Goal: Task Accomplishment & Management: Use online tool/utility

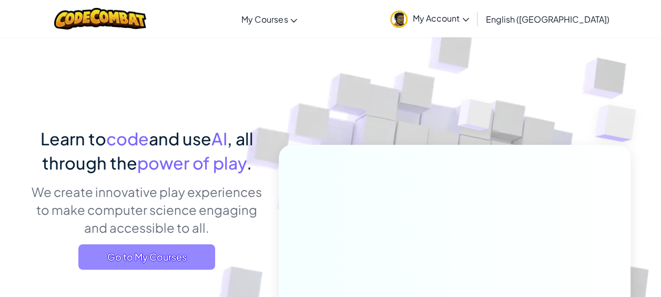
click at [147, 247] on span "Go to My Courses" at bounding box center [146, 256] width 137 height 25
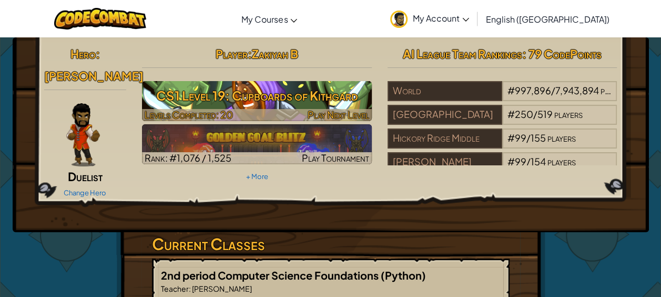
click at [328, 92] on h3 "CS1 Level 19: Cupboards of Kithgard" at bounding box center [257, 96] width 230 height 24
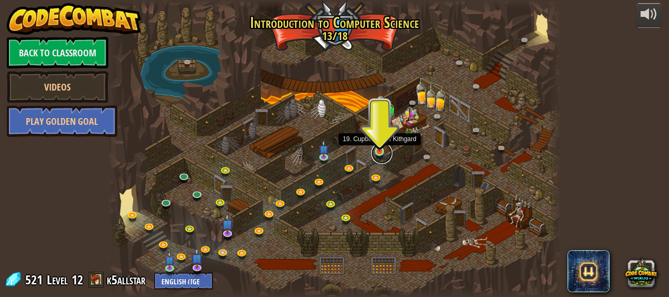
click at [379, 152] on link at bounding box center [381, 153] width 21 height 21
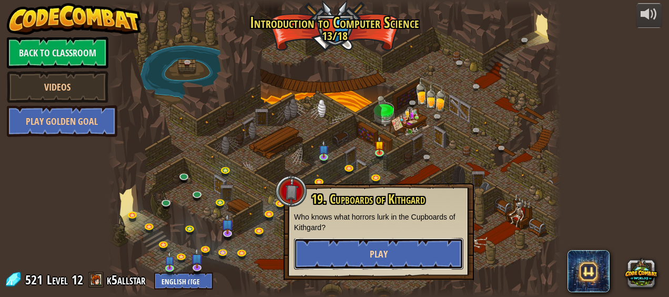
click at [362, 248] on button "Play" at bounding box center [378, 254] width 169 height 32
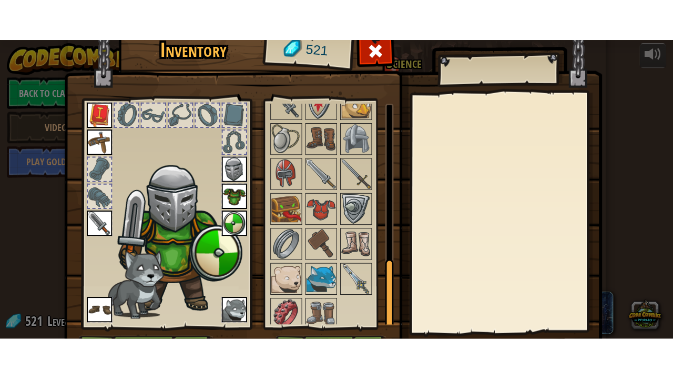
scroll to position [66, 0]
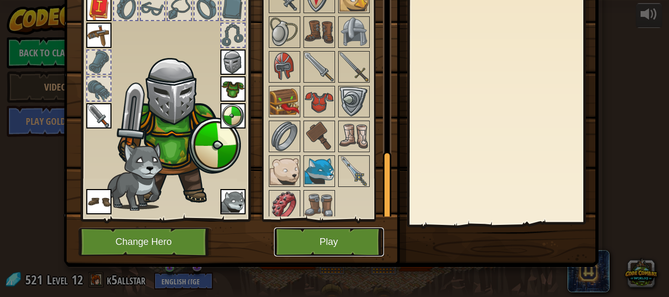
click at [315, 235] on button "Play" at bounding box center [329, 241] width 110 height 29
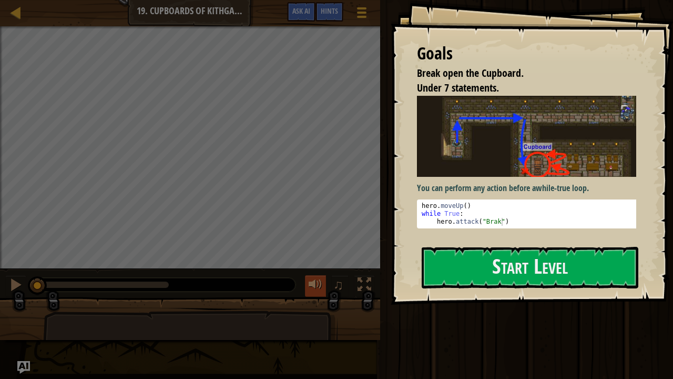
drag, startPoint x: 315, startPoint y: 235, endPoint x: 317, endPoint y: 289, distance: 54.8
click at [317, 289] on div at bounding box center [316, 285] width 14 height 14
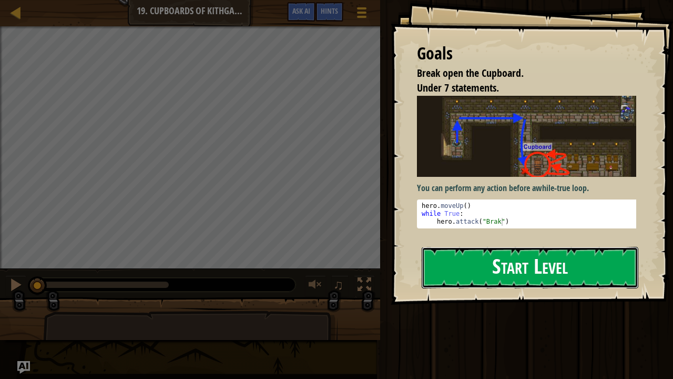
click at [497, 269] on button "Start Level" at bounding box center [530, 268] width 217 height 42
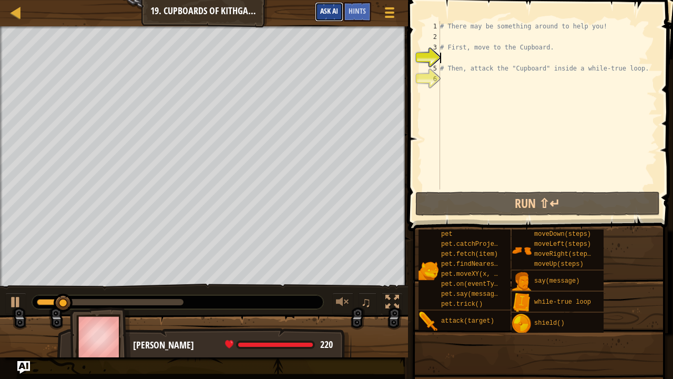
click at [320, 15] on span "Ask AI" at bounding box center [329, 11] width 18 height 10
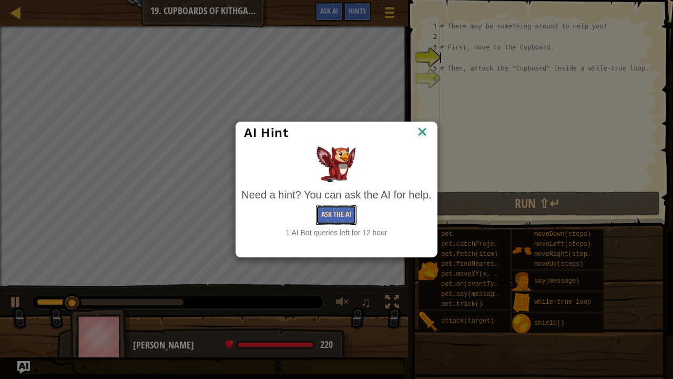
click at [335, 216] on button "Ask the AI" at bounding box center [336, 214] width 41 height 19
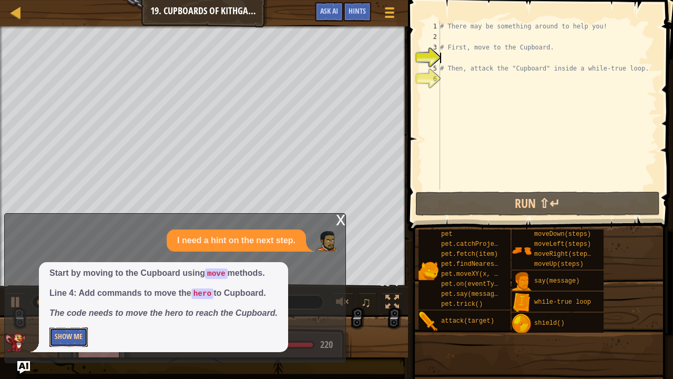
click at [61, 296] on button "Show Me" at bounding box center [68, 336] width 38 height 19
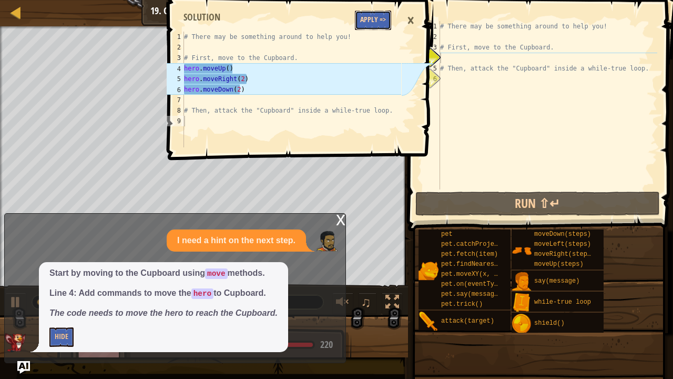
click at [370, 14] on button "Apply =>" at bounding box center [373, 20] width 36 height 19
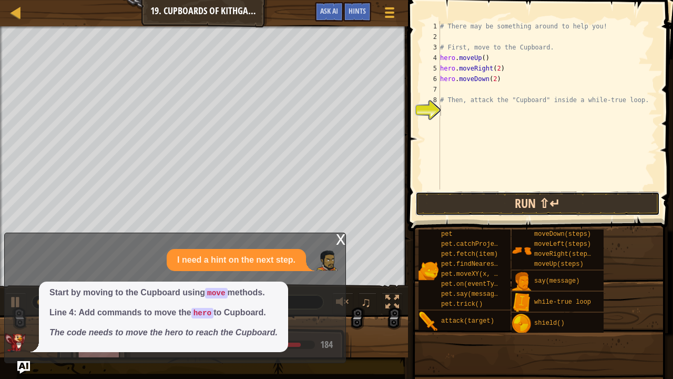
click at [505, 204] on button "Run ⇧↵" at bounding box center [538, 204] width 245 height 24
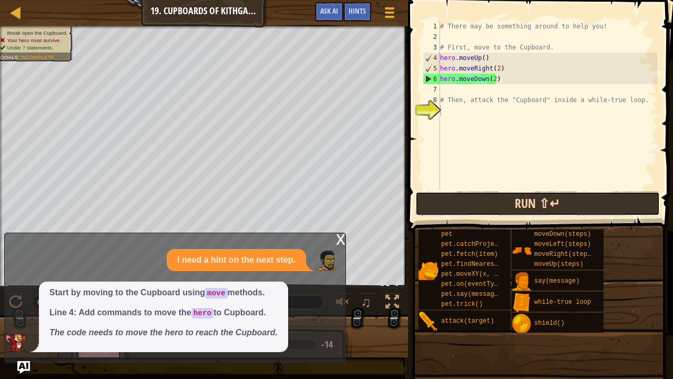
click at [505, 204] on button "Run ⇧↵" at bounding box center [538, 204] width 245 height 24
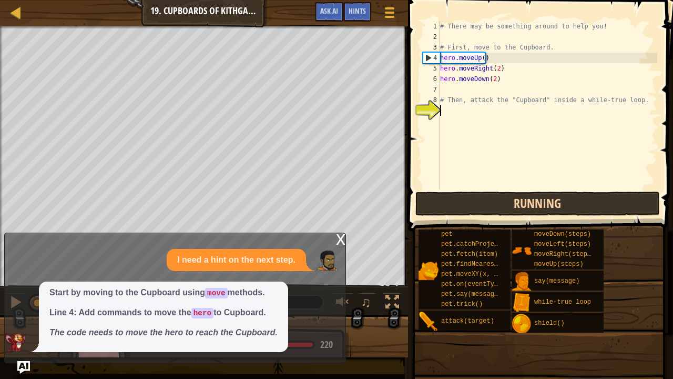
click at [505, 204] on button "Running" at bounding box center [538, 204] width 245 height 24
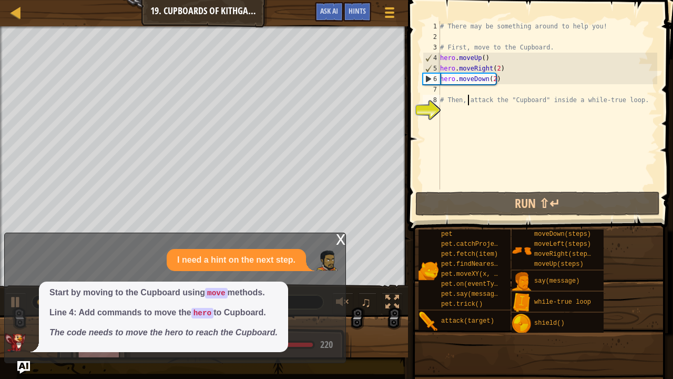
click at [467, 95] on div "# There may be something around to help you! # First, move to the Cupboard. her…" at bounding box center [547, 115] width 219 height 189
type textarea "# Then, attack the "Cupboard" inside a while-true loop."
click at [460, 90] on div "# There may be something around to help you! # First, move to the Cupboard. her…" at bounding box center [547, 115] width 219 height 189
click at [343, 244] on div "x" at bounding box center [340, 238] width 9 height 11
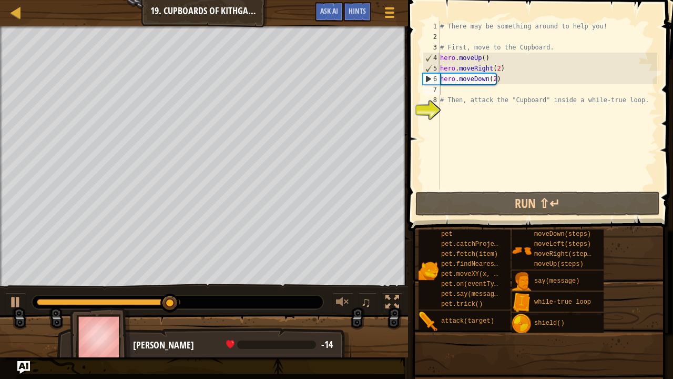
click at [452, 88] on div "# There may be something around to help you! # First, move to the Cupboard. her…" at bounding box center [547, 115] width 219 height 189
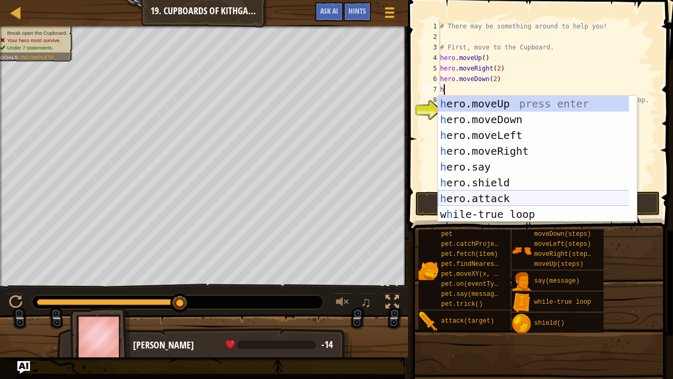
click at [460, 195] on div "h ero.moveUp press enter h ero.moveDown press enter h ero.moveLeft press enter …" at bounding box center [534, 175] width 192 height 158
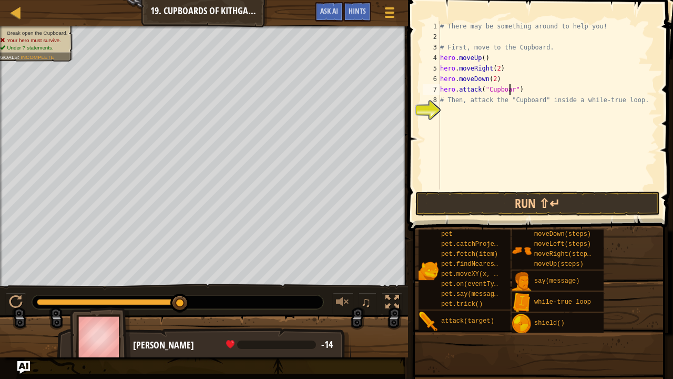
scroll to position [5, 6]
type textarea "hero.attack("Cupboard")"
click at [456, 223] on span at bounding box center [539, 373] width 258 height 311
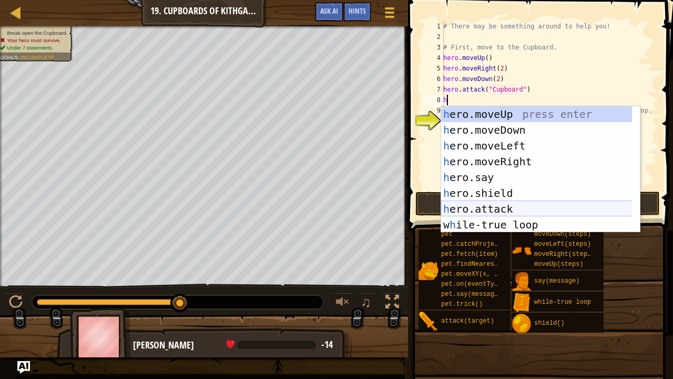
click at [495, 208] on div "h ero.moveUp press enter h ero.moveDown press enter h ero.moveLeft press enter …" at bounding box center [537, 185] width 192 height 158
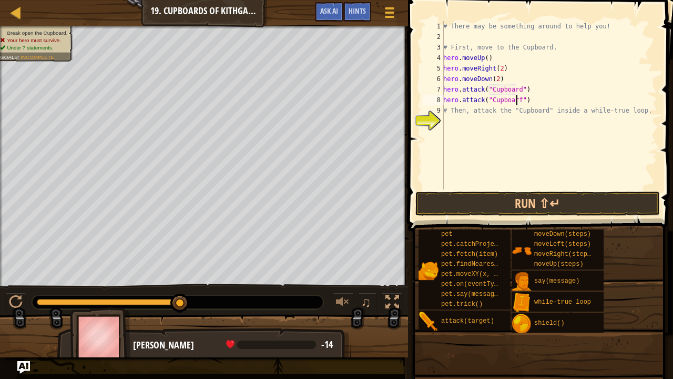
scroll to position [5, 6]
type textarea "hero.attack("Cupboard")"
click at [498, 210] on button "Run ⇧↵" at bounding box center [538, 204] width 245 height 24
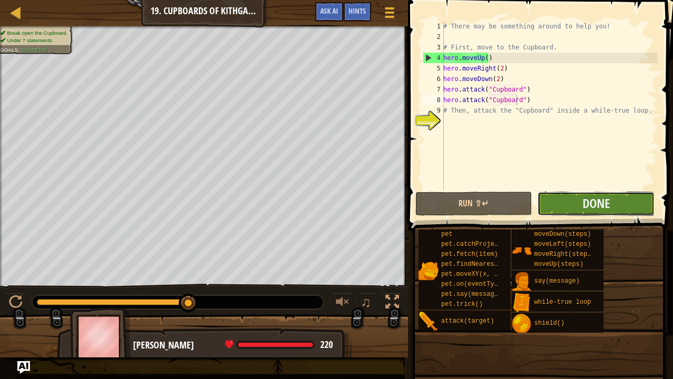
click at [615, 197] on button "Done" at bounding box center [596, 204] width 117 height 24
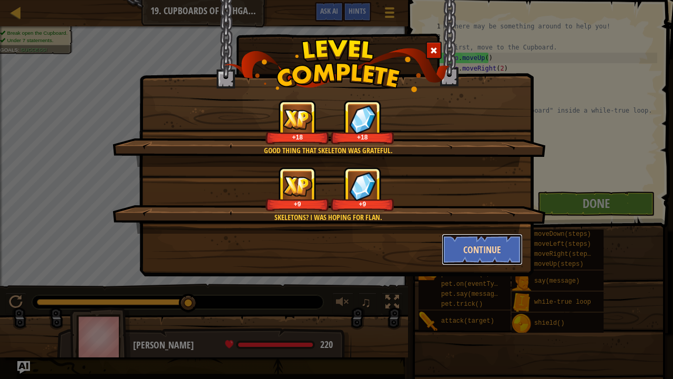
drag, startPoint x: 452, startPoint y: 238, endPoint x: 478, endPoint y: 249, distance: 28.0
click at [478, 249] on button "Continue" at bounding box center [483, 250] width 82 height 32
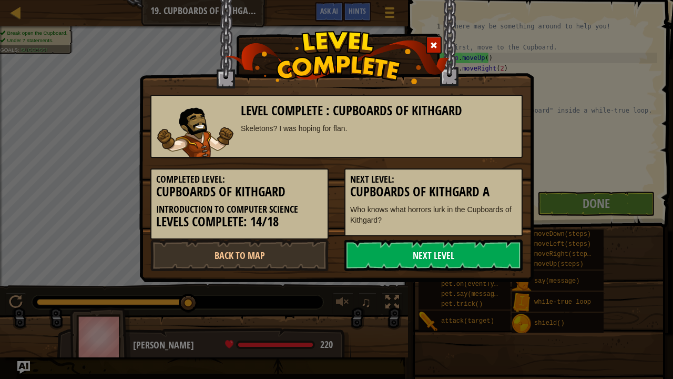
click at [431, 248] on link "Next Level" at bounding box center [434, 255] width 178 height 32
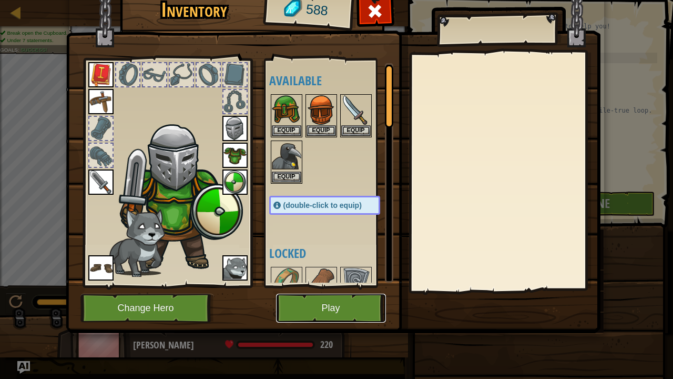
click at [335, 296] on button "Play" at bounding box center [331, 308] width 110 height 29
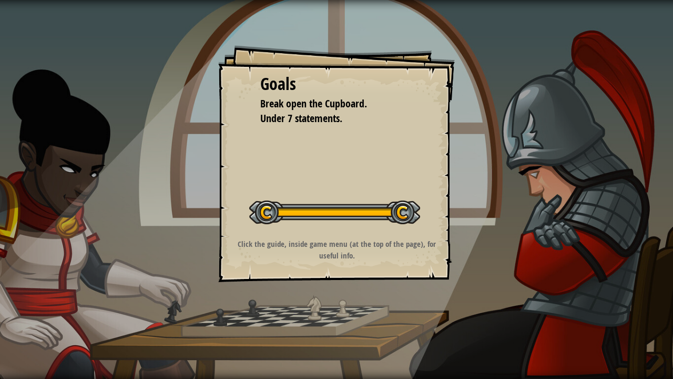
click at [335, 296] on div "Goals Break open the Cupboard. Under 7 statements. Start Level Error loading fr…" at bounding box center [336, 189] width 673 height 379
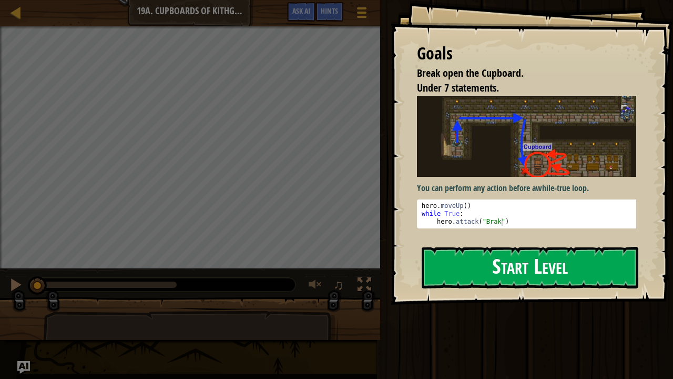
click at [465, 261] on button "Start Level" at bounding box center [530, 268] width 217 height 42
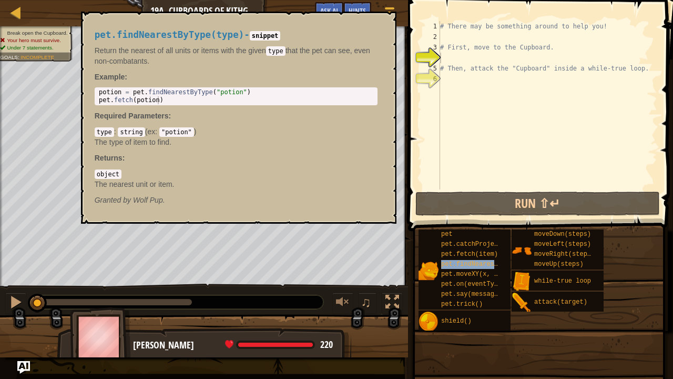
click at [465, 261] on span "pet.findNearestByType(type)" at bounding box center [492, 263] width 102 height 7
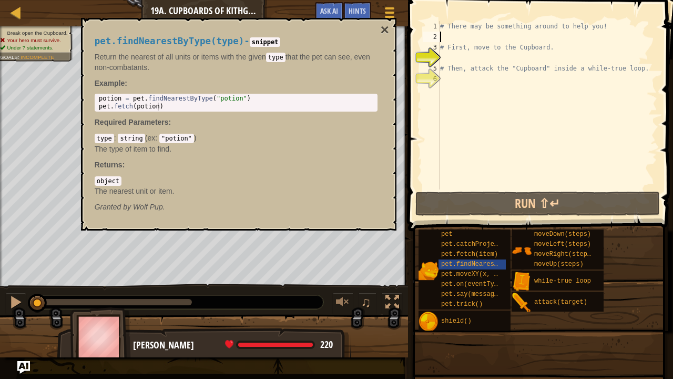
click at [444, 38] on div "# There may be something around to help you! # First, move to the Cupboard. # T…" at bounding box center [547, 115] width 219 height 189
click at [385, 29] on button "×" at bounding box center [384, 30] width 8 height 15
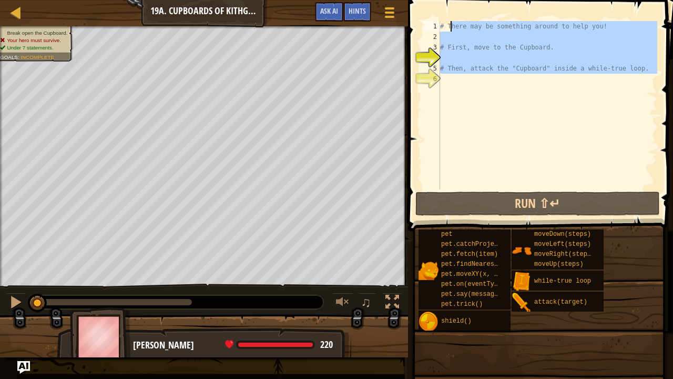
drag, startPoint x: 632, startPoint y: 76, endPoint x: 444, endPoint y: 22, distance: 195.6
click at [444, 22] on div "# There may be something around to help you! # First, move to the Cupboard. # T…" at bounding box center [547, 115] width 219 height 189
type textarea "#"
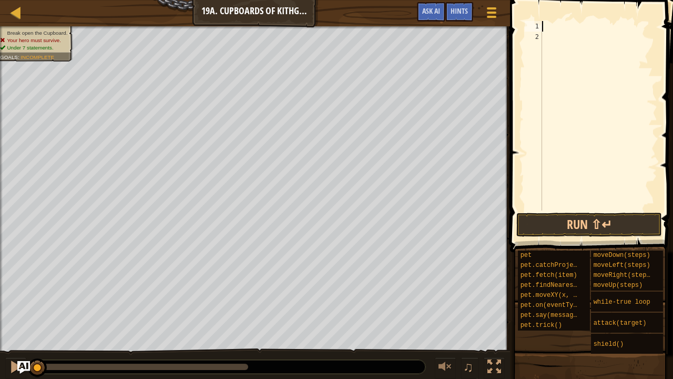
type textarea "h"
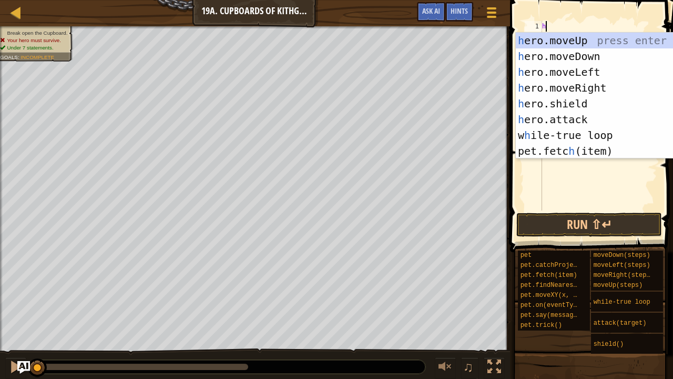
scroll to position [5, 0]
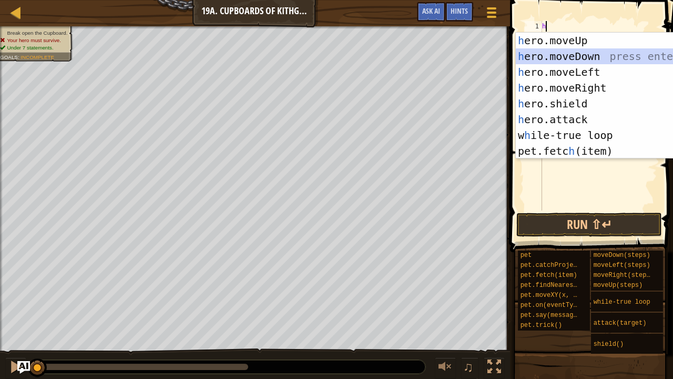
click at [575, 55] on div "h ero.moveUp press enter h ero.moveDown press enter h ero.moveLeft press enter …" at bounding box center [612, 112] width 192 height 158
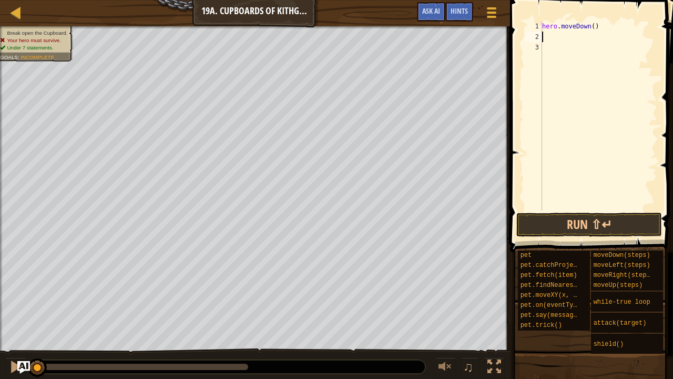
type textarea "h"
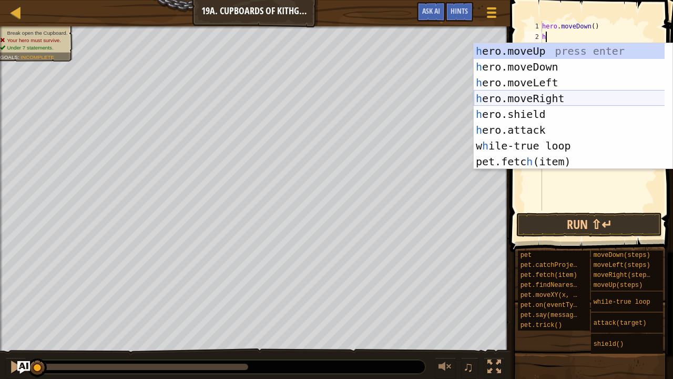
click at [570, 96] on div "h ero.moveUp press enter h ero.moveDown press enter h ero.moveLeft press enter …" at bounding box center [570, 122] width 192 height 158
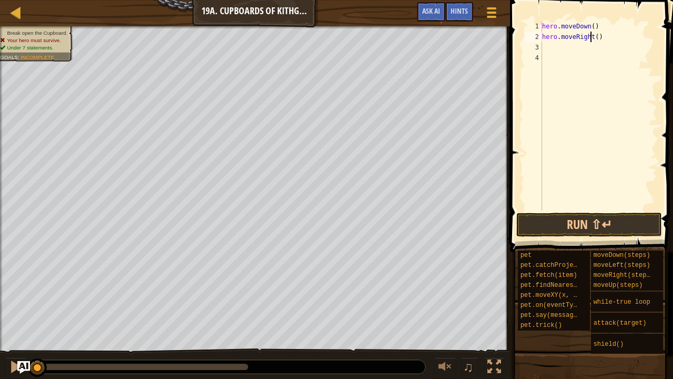
click at [592, 36] on div "hero . moveDown ( ) hero . moveRight ( )" at bounding box center [598, 126] width 117 height 210
click at [595, 37] on div "hero . moveDown ( ) hero . moveRight ( )" at bounding box center [598, 126] width 117 height 210
click at [593, 217] on button "Run ⇧↵" at bounding box center [590, 225] width 146 height 24
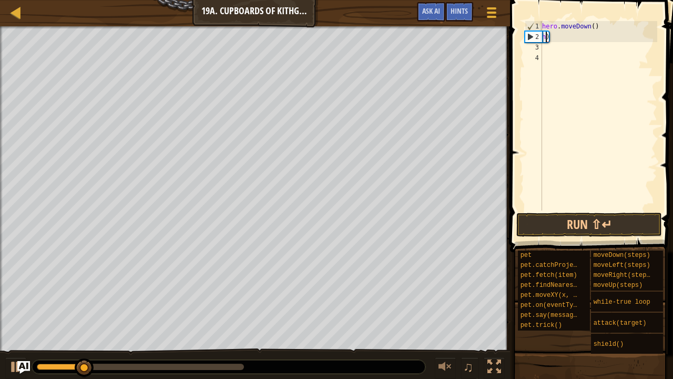
scroll to position [5, 0]
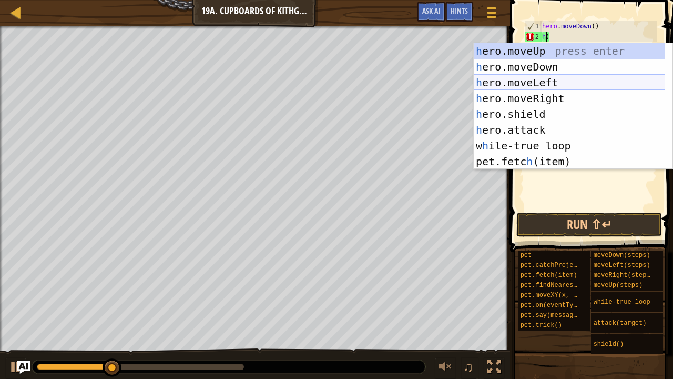
click at [560, 78] on div "h ero.moveUp press enter h ero.moveDown press enter h ero.moveLeft press enter …" at bounding box center [570, 122] width 192 height 158
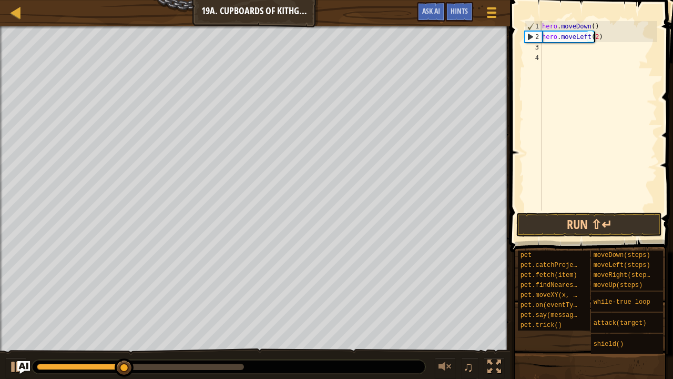
scroll to position [5, 4]
type textarea "hero.moveLeft(2)"
click at [599, 224] on button "Run ⇧↵" at bounding box center [590, 225] width 146 height 24
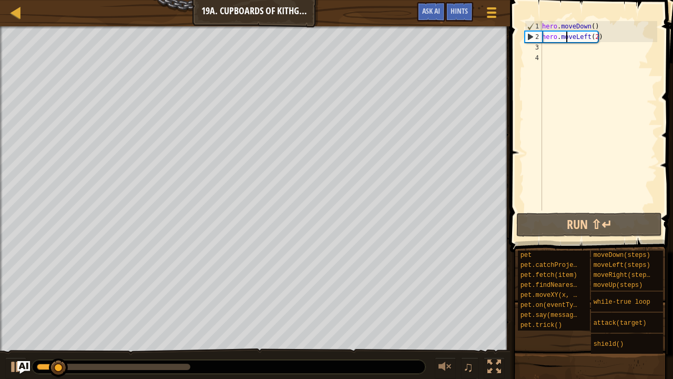
click at [568, 42] on div "hero . moveDown ( ) hero . moveLeft ( 2 )" at bounding box center [598, 126] width 117 height 210
click at [573, 46] on div "hero . moveDown ( ) hero . moveLeft ( 2 )" at bounding box center [598, 126] width 117 height 210
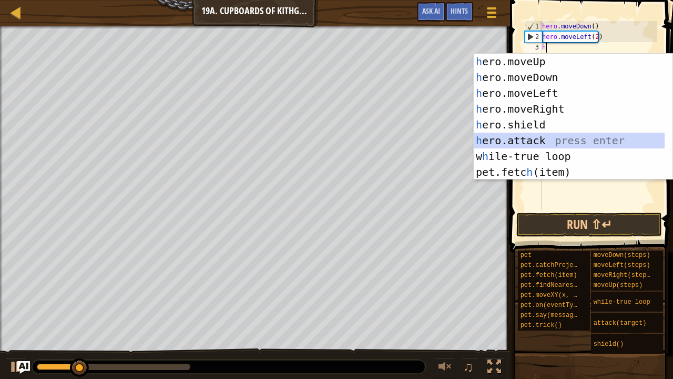
click at [578, 139] on div "h ero.moveUp press enter h ero.moveDown press enter h ero.moveLeft press enter …" at bounding box center [570, 133] width 192 height 158
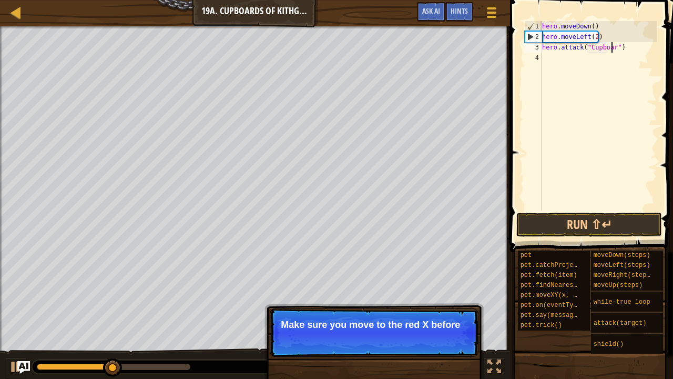
scroll to position [5, 5]
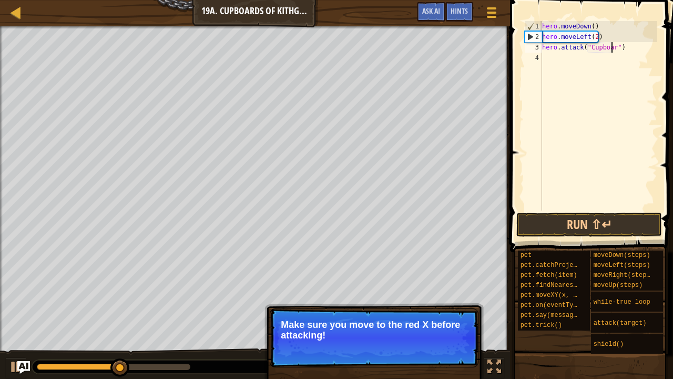
type textarea "hero.attack("Cupboard")"
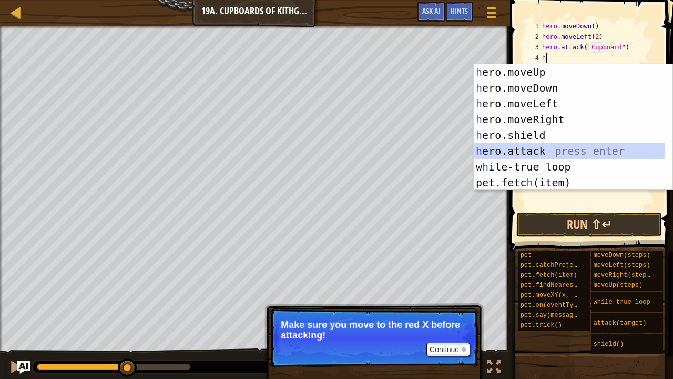
click at [558, 146] on div "h ero.moveUp press enter h ero.moveDown press enter h ero.moveLeft press enter …" at bounding box center [570, 143] width 192 height 158
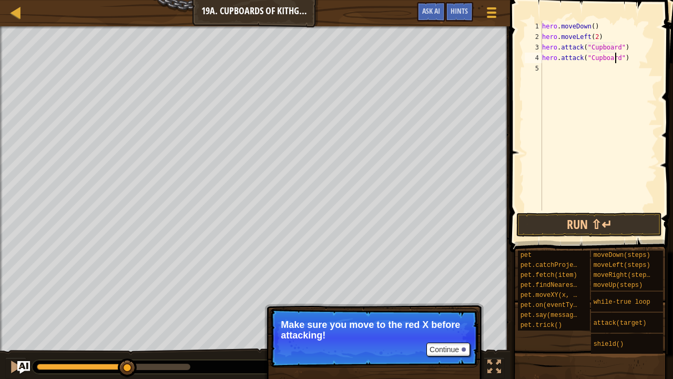
scroll to position [5, 6]
type textarea "hero.attack("Cupboard")"
click at [599, 222] on button "Run ⇧↵" at bounding box center [590, 225] width 146 height 24
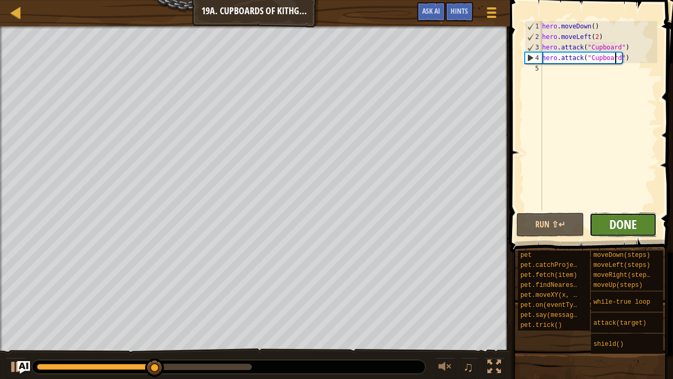
click at [626, 223] on span "Done" at bounding box center [623, 224] width 27 height 17
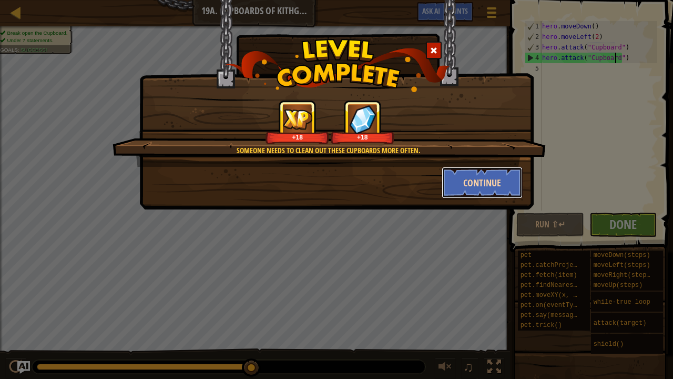
click at [503, 188] on button "Continue" at bounding box center [483, 183] width 82 height 32
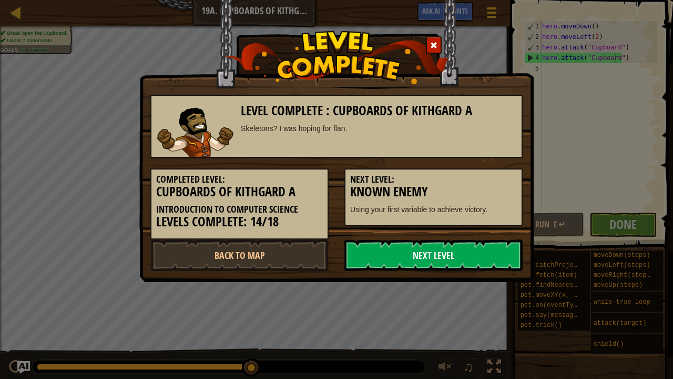
click at [448, 259] on link "Next Level" at bounding box center [434, 255] width 178 height 32
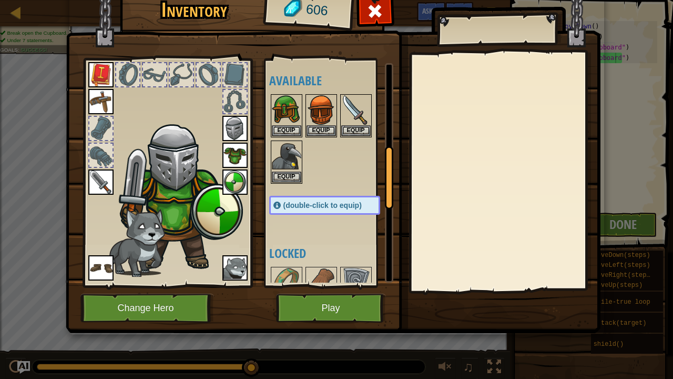
scroll to position [566, 0]
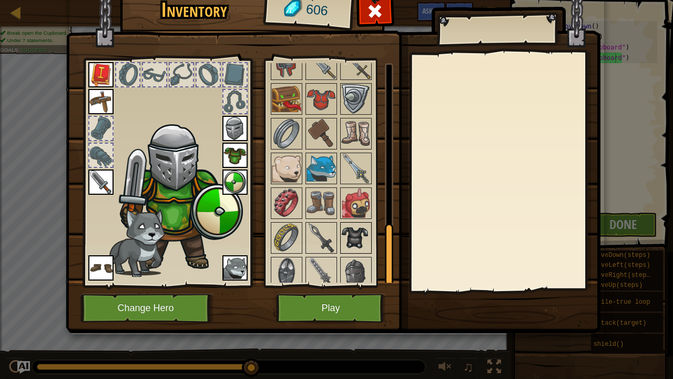
click at [342, 230] on img at bounding box center [355, 237] width 29 height 29
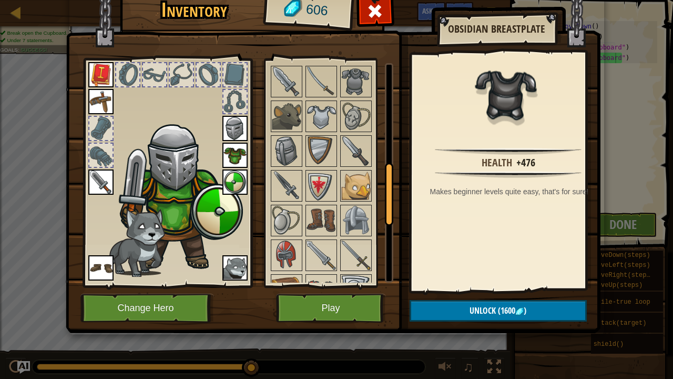
scroll to position [348, 0]
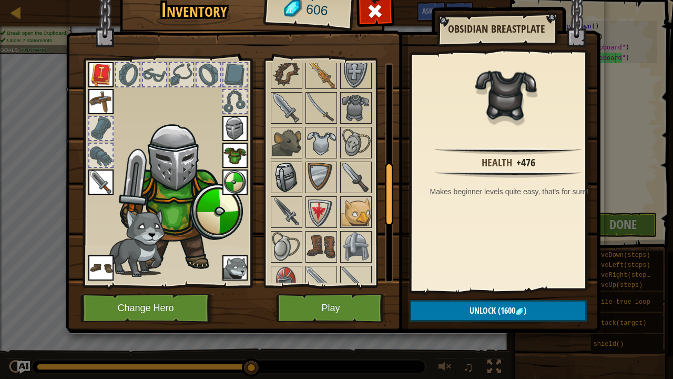
click at [274, 167] on img at bounding box center [286, 177] width 29 height 29
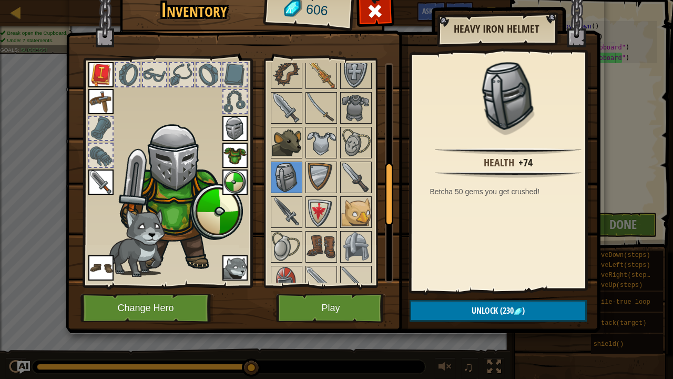
scroll to position [300, 0]
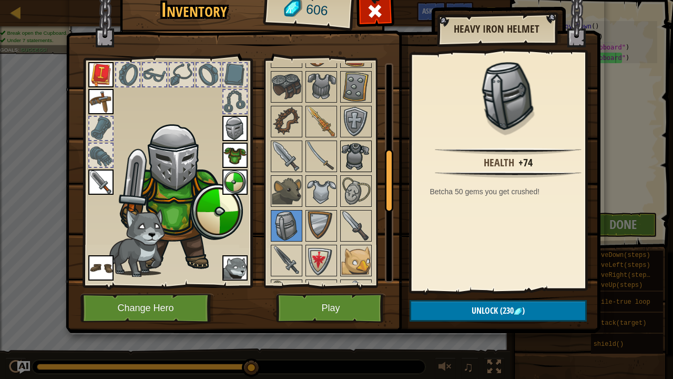
click at [349, 143] on img at bounding box center [355, 156] width 29 height 29
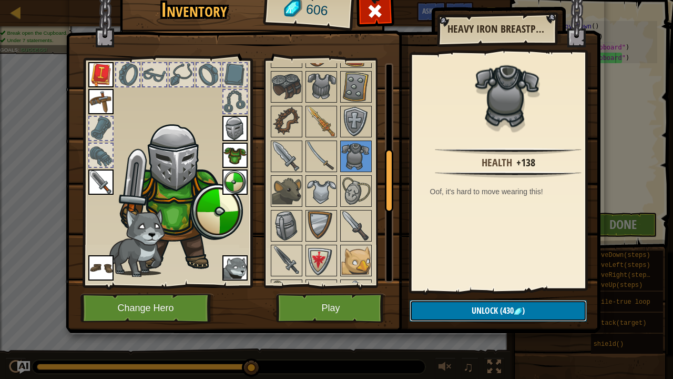
click at [479, 296] on span "Unlock" at bounding box center [485, 311] width 26 height 12
click at [478, 296] on button "Confirm" at bounding box center [498, 311] width 177 height 22
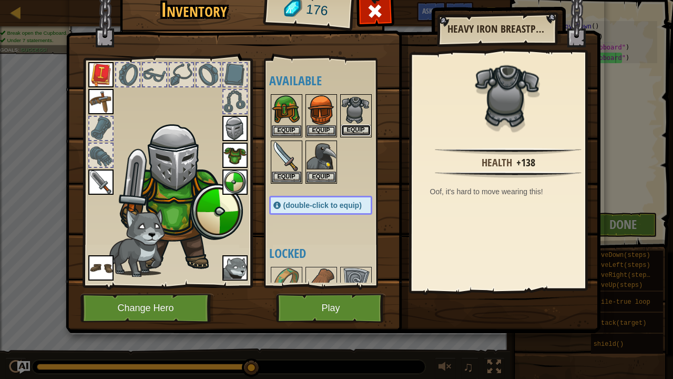
click at [365, 126] on button "Equip" at bounding box center [355, 130] width 29 height 11
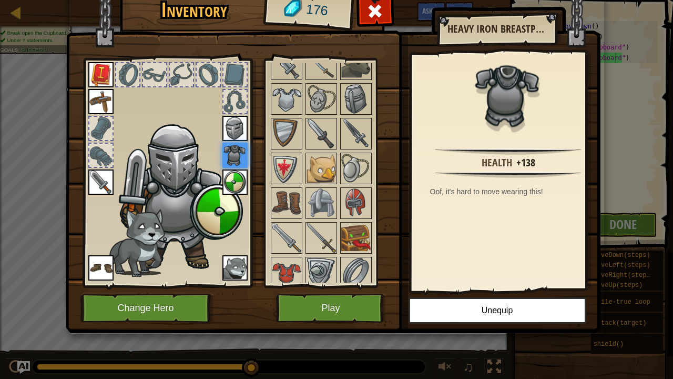
scroll to position [392, 0]
click at [283, 90] on img at bounding box center [286, 98] width 29 height 29
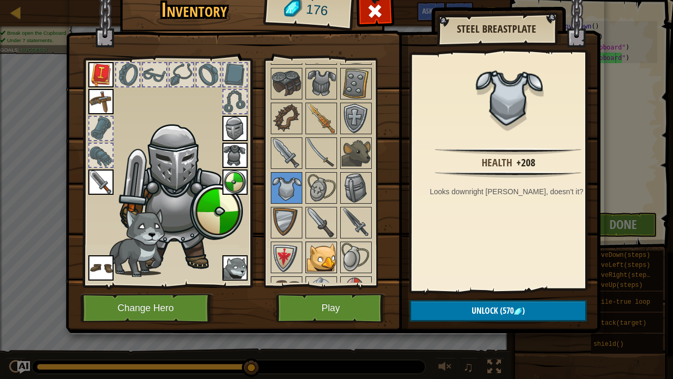
scroll to position [199, 0]
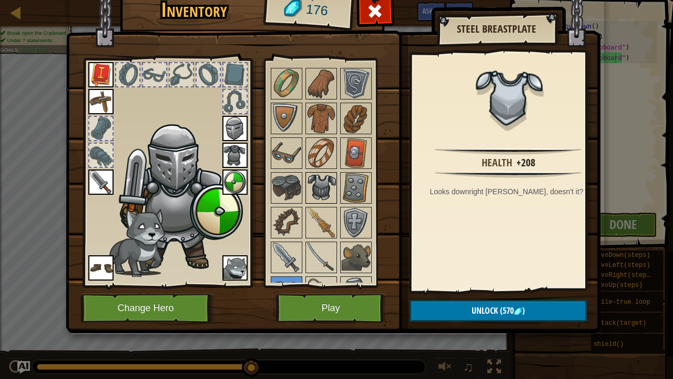
click at [324, 186] on img at bounding box center [321, 187] width 29 height 29
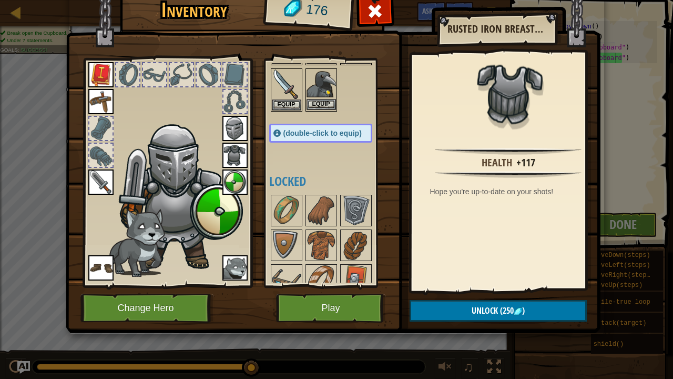
scroll to position [78, 0]
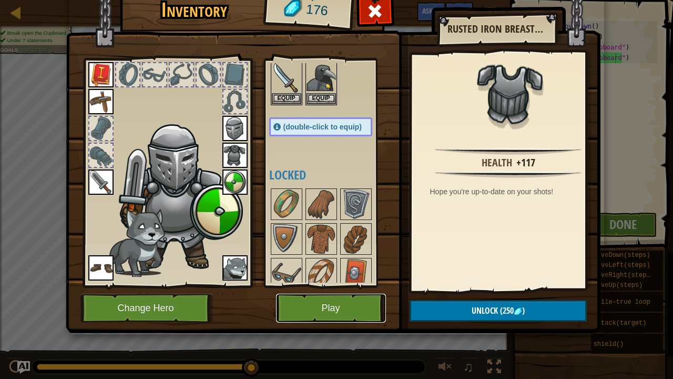
click at [333, 296] on button "Play" at bounding box center [331, 308] width 110 height 29
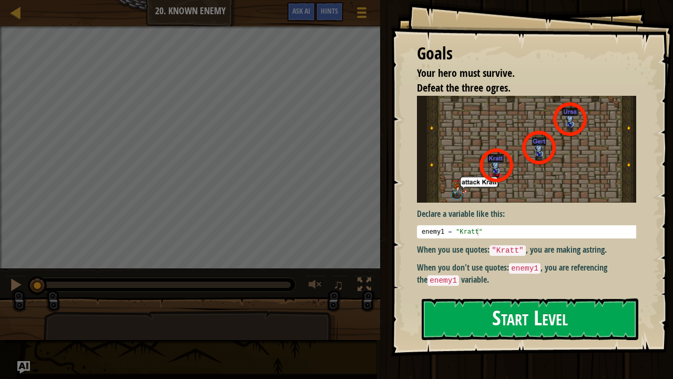
click at [467, 296] on button "Start Level" at bounding box center [530, 319] width 217 height 42
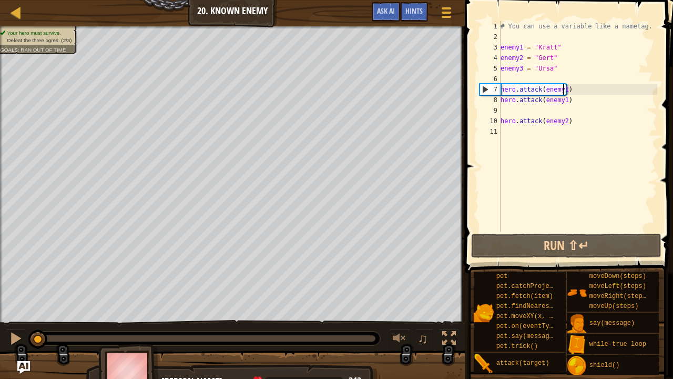
click at [562, 87] on div "# You can use a variable like a nametag. enemy1 = "[PERSON_NAME]" enemy2 = "[PE…" at bounding box center [578, 136] width 159 height 231
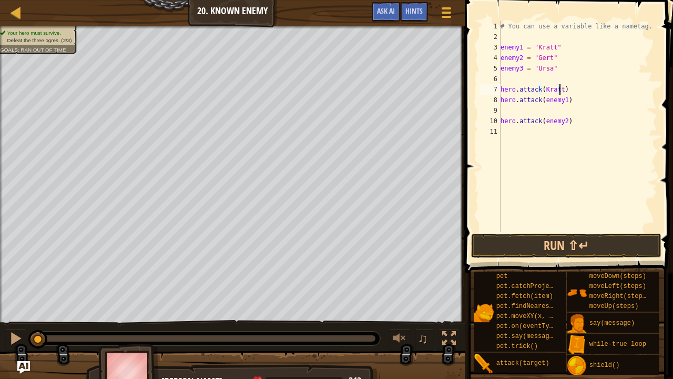
scroll to position [5, 4]
click at [562, 102] on div "# You can use a variable like a nametag. enemy1 = "[PERSON_NAME]" enemy2 = "[PE…" at bounding box center [578, 136] width 159 height 231
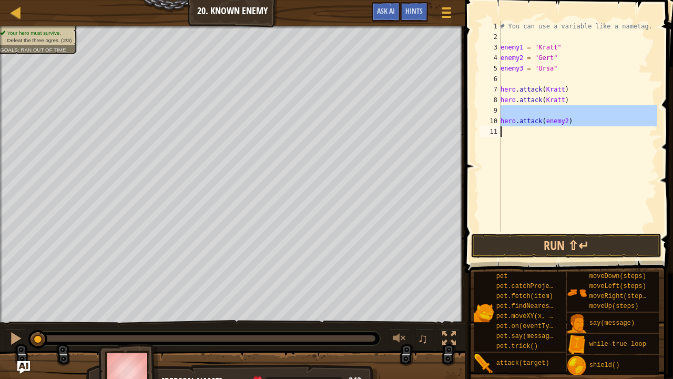
drag, startPoint x: 568, startPoint y: 109, endPoint x: 568, endPoint y: 127, distance: 17.9
click at [568, 127] on div "# You can use a variable like a nametag. enemy1 = "[PERSON_NAME]" enemy2 = "[PE…" at bounding box center [578, 136] width 159 height 231
type textarea "hero.attack(enemy2)"
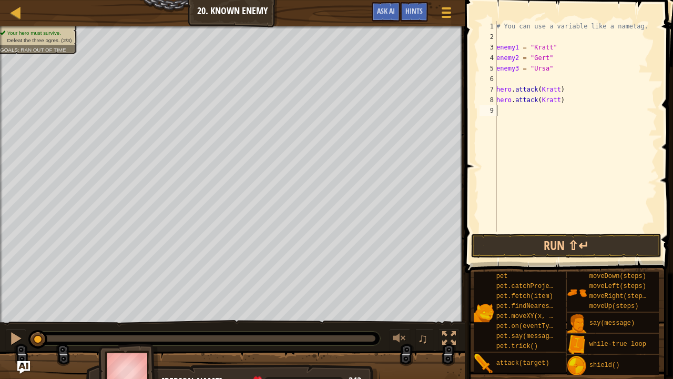
scroll to position [5, 0]
click at [554, 248] on button "Run ⇧↵" at bounding box center [566, 246] width 190 height 24
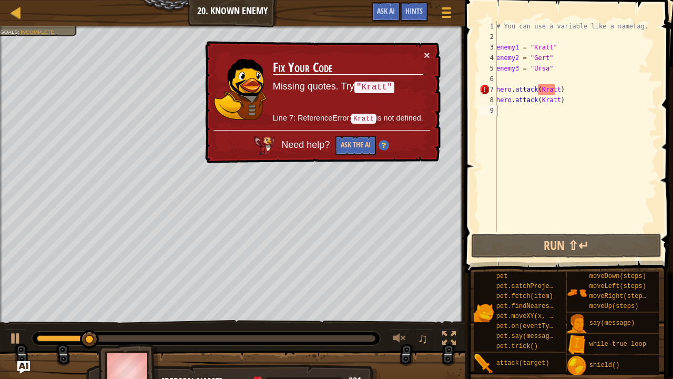
click at [555, 94] on div "# You can use a variable like a nametag. enemy1 = "[PERSON_NAME]" enemy2 = "[PE…" at bounding box center [576, 136] width 163 height 231
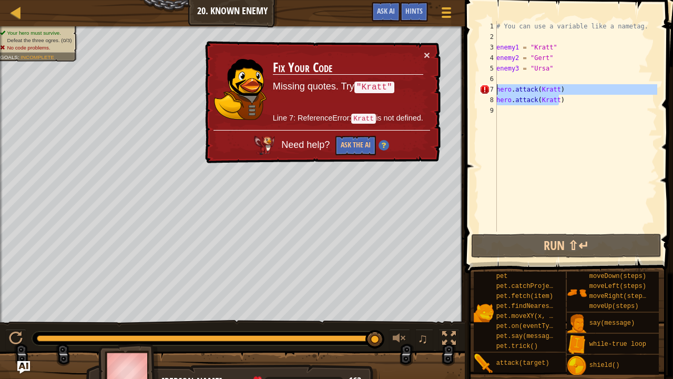
drag, startPoint x: 558, startPoint y: 103, endPoint x: 486, endPoint y: 90, distance: 73.2
click at [486, 90] on div "hero.attack([PERSON_NAME]) 1 2 3 4 5 6 7 8 9 # You can use a variable like a na…" at bounding box center [568, 126] width 180 height 210
type textarea "hero.attack([PERSON_NAME]) hero.attack([GEOGRAPHIC_DATA])"
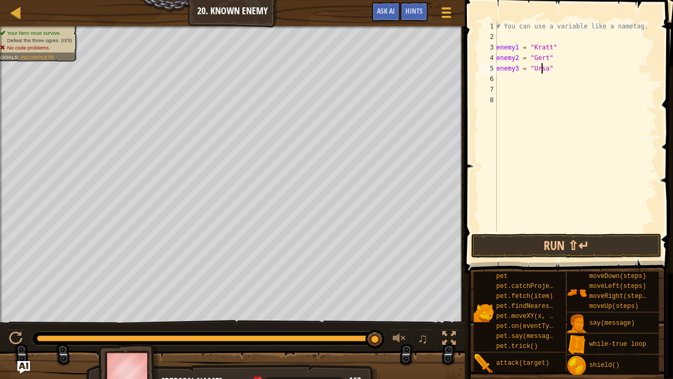
click at [543, 73] on div "# You can use a variable like a nametag. enemy1 = "[PERSON_NAME]" enemy2 = "[PE…" at bounding box center [576, 136] width 163 height 231
type textarea "enemy3 = "Ursa""
click at [546, 69] on div "# You can use a variable like a nametag. enemy1 = "[PERSON_NAME]" enemy2 = "[PE…" at bounding box center [576, 136] width 163 height 231
click at [550, 69] on div "# You can use a variable like a nametag. enemy1 = "[PERSON_NAME]" enemy2 = "[PE…" at bounding box center [576, 136] width 163 height 231
click at [527, 240] on button "Run ⇧↵" at bounding box center [566, 246] width 190 height 24
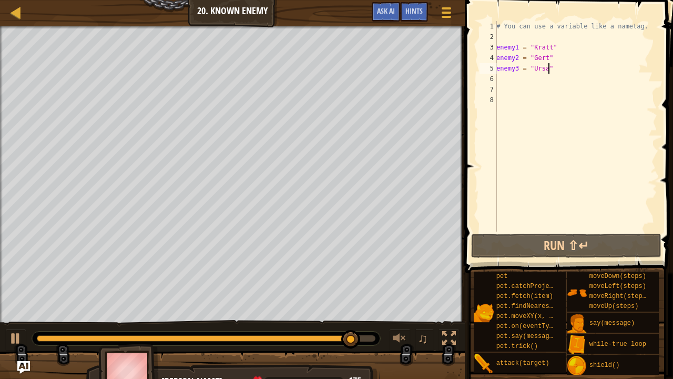
click at [561, 76] on div "# You can use a variable like a nametag. enemy1 = "[PERSON_NAME]" enemy2 = "[PE…" at bounding box center [576, 136] width 163 height 231
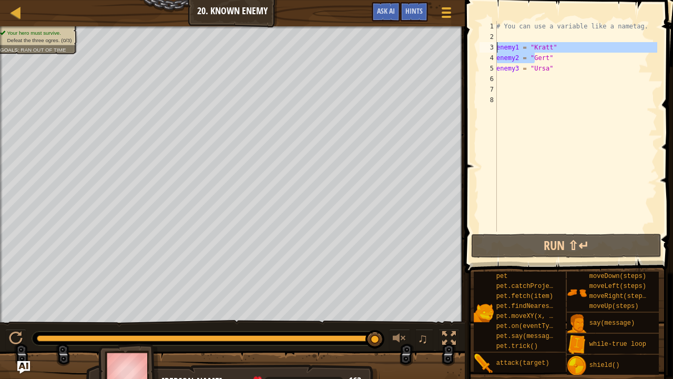
drag, startPoint x: 535, startPoint y: 60, endPoint x: 498, endPoint y: 44, distance: 40.8
click at [498, 44] on div "# You can use a variable like a nametag. enemy1 = "[PERSON_NAME]" enemy2 = "[PE…" at bounding box center [576, 136] width 163 height 231
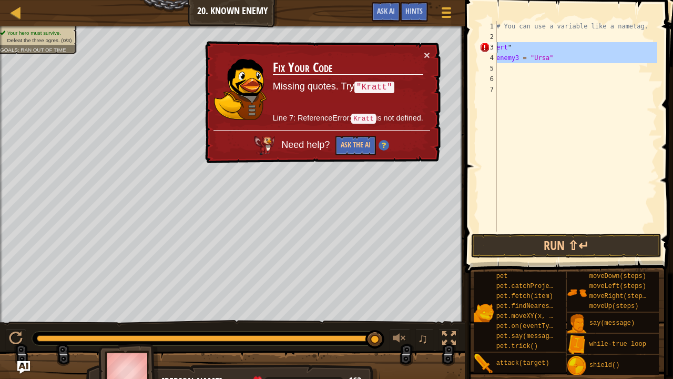
drag, startPoint x: 556, startPoint y: 64, endPoint x: 486, endPoint y: 47, distance: 72.6
click at [486, 47] on div "ert" 1 2 3 4 5 6 7 # You can use a variable like a nametag. ert " enemy3 = "Urs…" at bounding box center [568, 126] width 180 height 210
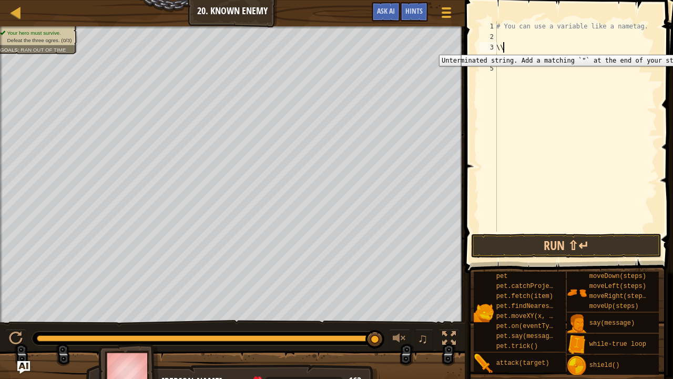
type textarea "\"
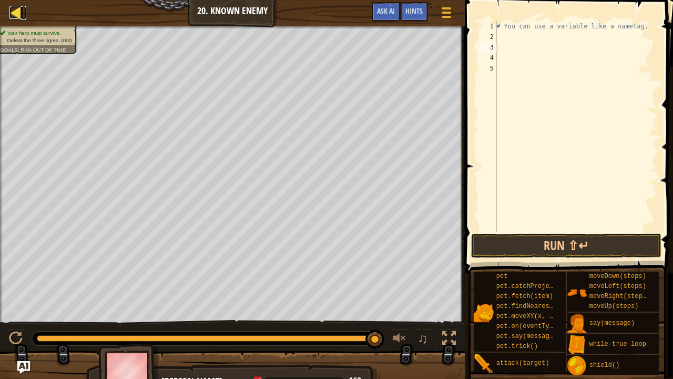
click at [24, 7] on link "Map" at bounding box center [23, 13] width 5 height 14
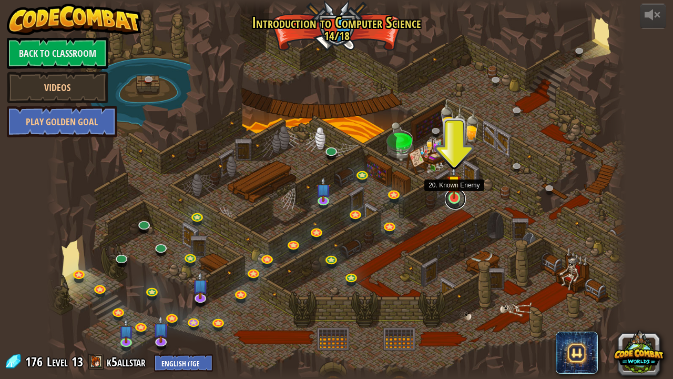
click at [453, 202] on link at bounding box center [455, 198] width 21 height 21
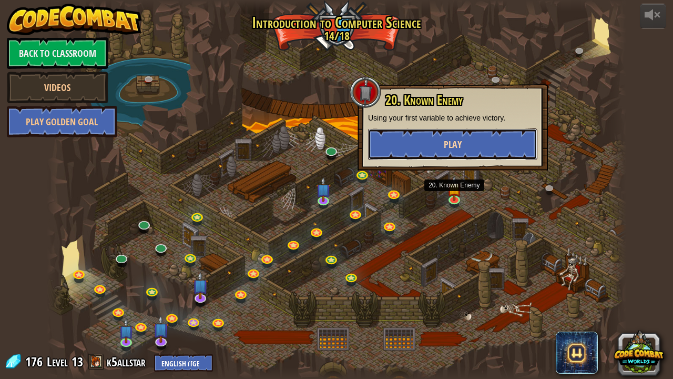
click at [445, 157] on button "Play" at bounding box center [452, 144] width 169 height 32
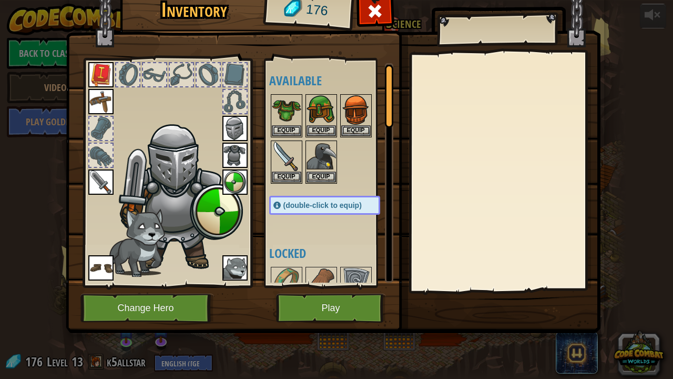
click at [458, 165] on div at bounding box center [505, 172] width 186 height 236
click at [349, 296] on button "Play" at bounding box center [331, 308] width 110 height 29
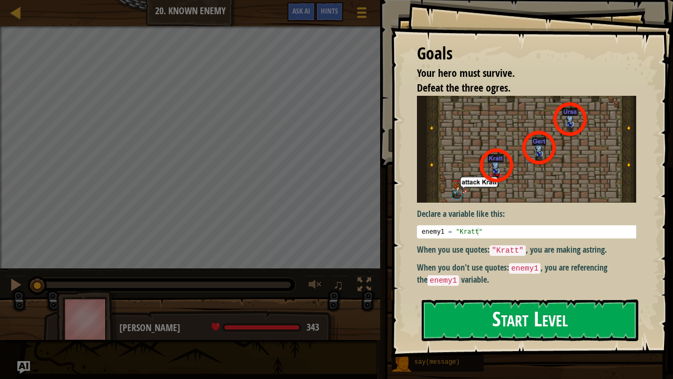
click at [464, 296] on button "Start Level" at bounding box center [530, 320] width 217 height 42
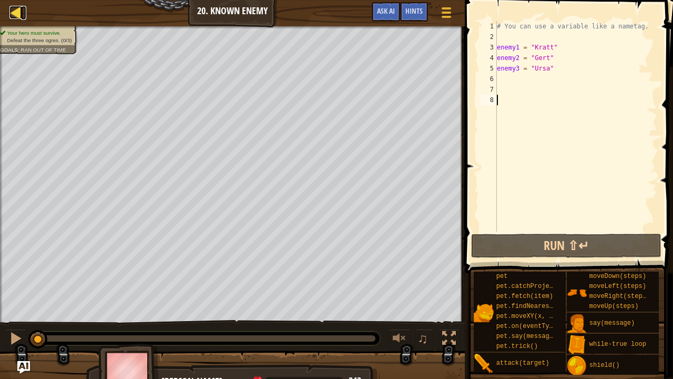
click at [21, 8] on div at bounding box center [15, 12] width 13 height 13
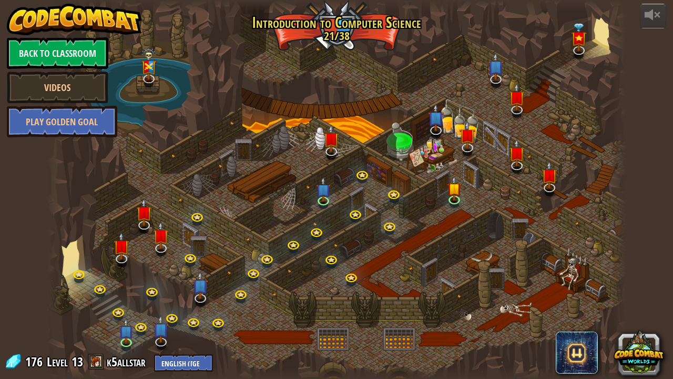
click at [167, 195] on div at bounding box center [337, 189] width 580 height 379
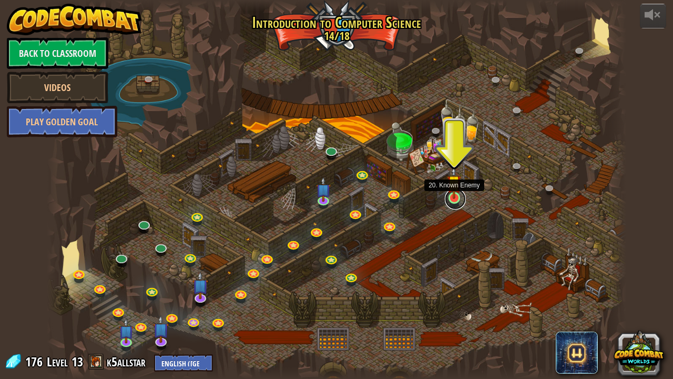
click at [449, 200] on link at bounding box center [455, 198] width 21 height 21
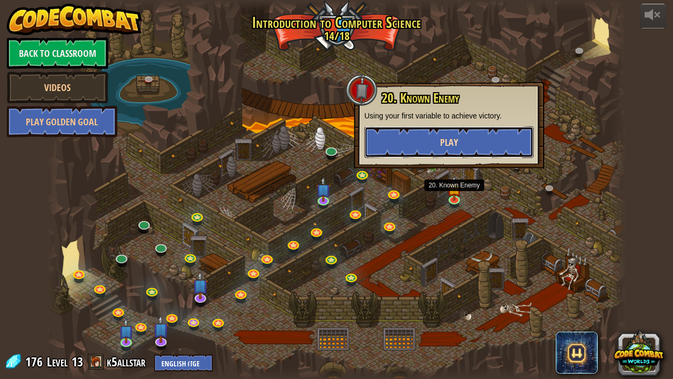
click at [461, 147] on button "Play" at bounding box center [449, 142] width 169 height 32
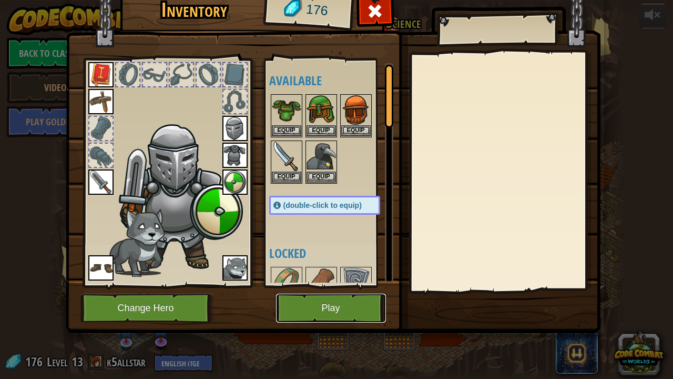
click at [317, 296] on button "Play" at bounding box center [331, 308] width 110 height 29
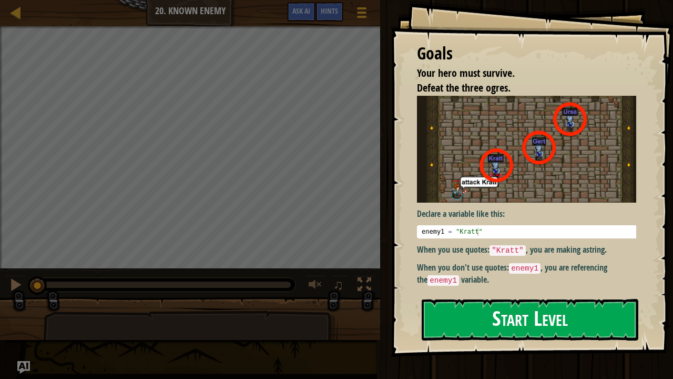
click at [562, 296] on button "Start Level" at bounding box center [530, 320] width 217 height 42
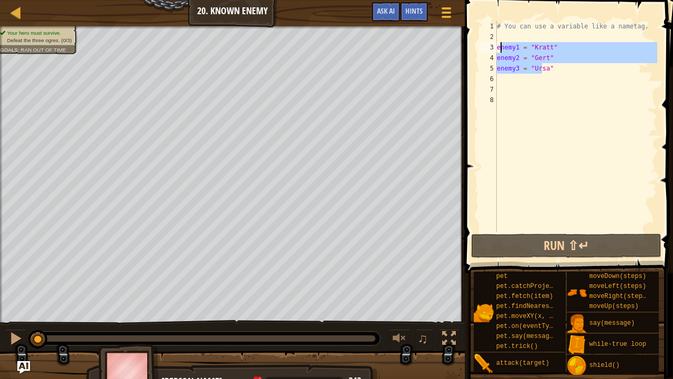
drag, startPoint x: 543, startPoint y: 68, endPoint x: 500, endPoint y: 44, distance: 49.5
click at [500, 44] on div "# You can use a variable like a nametag. enemy1 = "[PERSON_NAME]" enemy2 = "[PE…" at bounding box center [576, 136] width 163 height 231
type textarea "enemy1 = "[PERSON_NAME]" enemy2 = "[PERSON_NAME]""
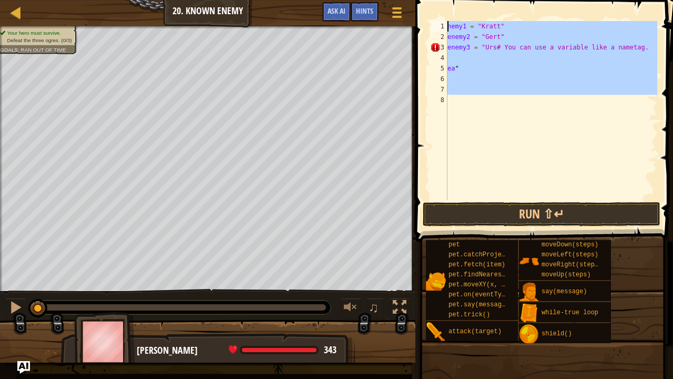
drag, startPoint x: 471, startPoint y: 95, endPoint x: 449, endPoint y: 19, distance: 78.9
click at [449, 19] on div "enemy2 = "[PERSON_NAME]" enemy3 = "Urs# You can use a variable like a nametag. …" at bounding box center [542, 141] width 261 height 273
type textarea "nemy1 = "[PERSON_NAME]" enemy2 = "Gert""
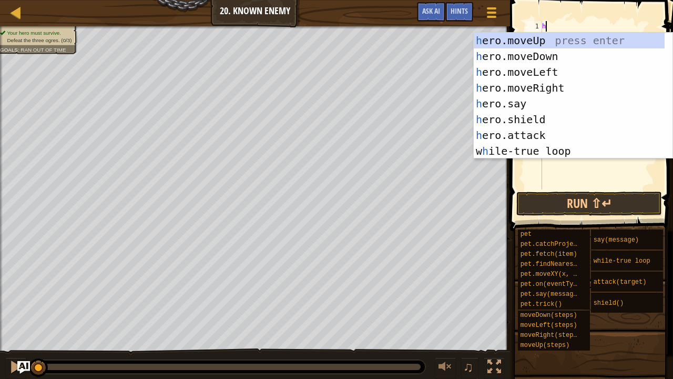
scroll to position [5, 0]
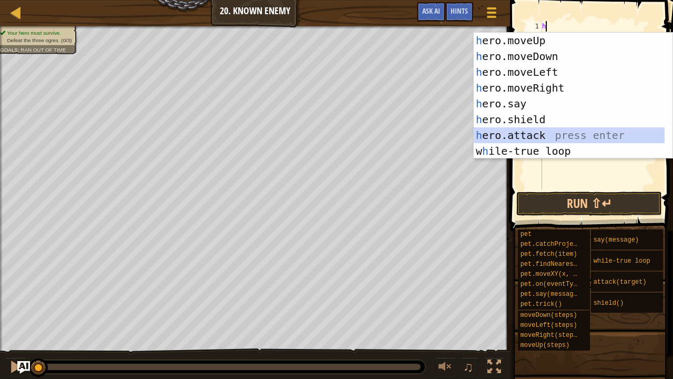
click at [506, 133] on div "h ero.moveUp press enter h ero.moveDown press enter h ero.moveLeft press enter …" at bounding box center [570, 112] width 192 height 158
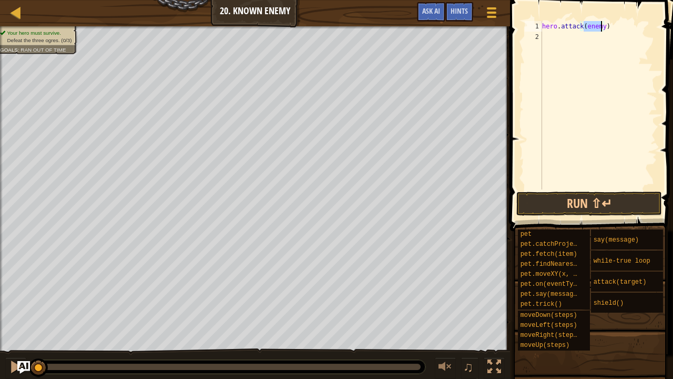
click at [601, 25] on div "hero . attack ( enemy )" at bounding box center [598, 105] width 117 height 168
type textarea "hero.attack(enemy1)"
click at [567, 43] on div "hero . attack ( enemy1 )" at bounding box center [598, 115] width 117 height 189
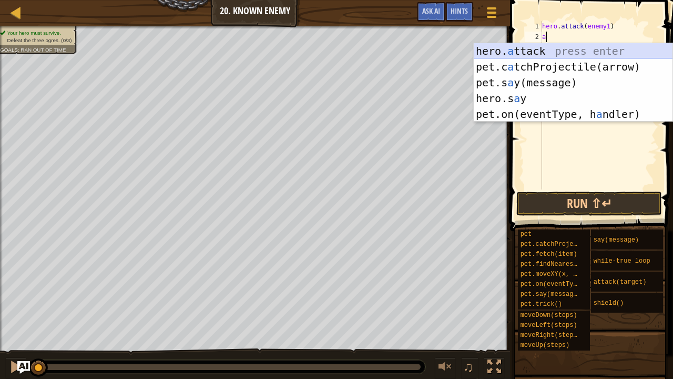
click at [550, 52] on div "hero. a ttack press enter pet.c a tchProjectile(arrow) press enter pet.s a y(me…" at bounding box center [573, 98] width 199 height 110
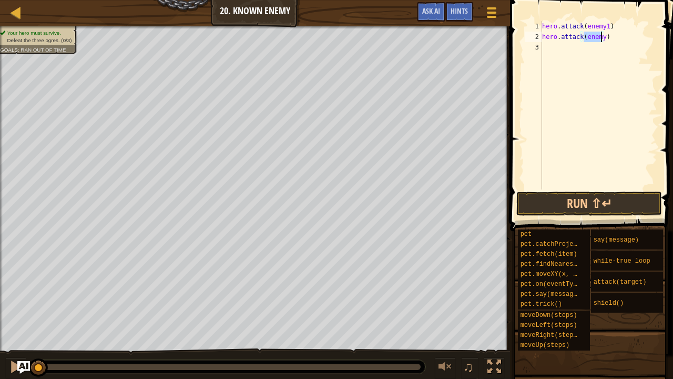
click at [602, 38] on div "hero . attack ( enemy1 ) hero . attack ( enemy )" at bounding box center [598, 105] width 117 height 168
type textarea "hero.attack(enemy1)"
click at [560, 46] on div "hero . attack ( enemy1 ) hero . attack ( enemy1 )" at bounding box center [598, 115] width 117 height 189
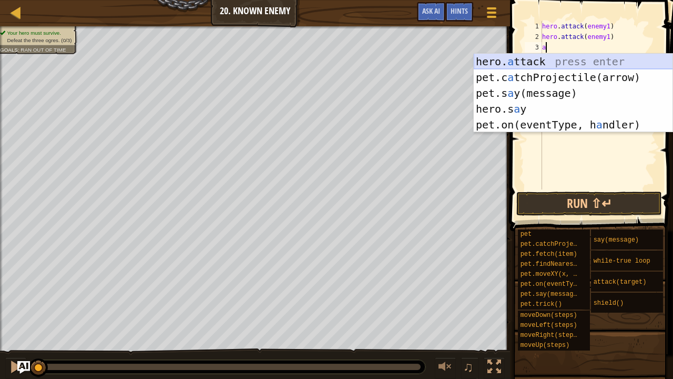
click at [546, 62] on div "hero. a ttack press enter pet.c a tchProjectile(arrow) press enter pet.s a y(me…" at bounding box center [573, 109] width 199 height 110
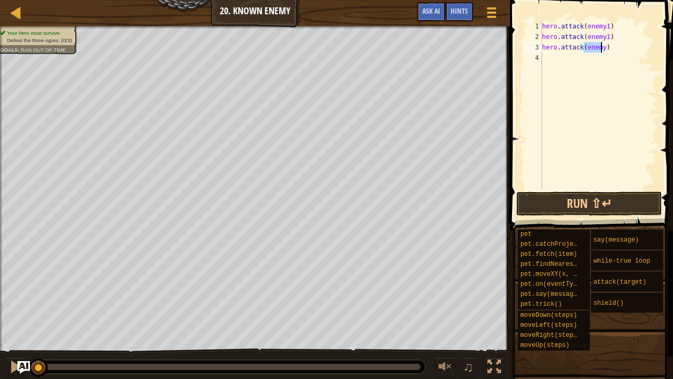
click at [602, 46] on div "hero . attack ( enemy1 ) hero . attack ( enemy1 ) hero . attack ( enemy )" at bounding box center [598, 105] width 117 height 168
type textarea "hero.attack(enemy2)"
click at [549, 61] on div "hero . attack ( enemy1 ) hero . attack ( enemy1 ) hero . attack ( enemy2 )" at bounding box center [598, 115] width 117 height 189
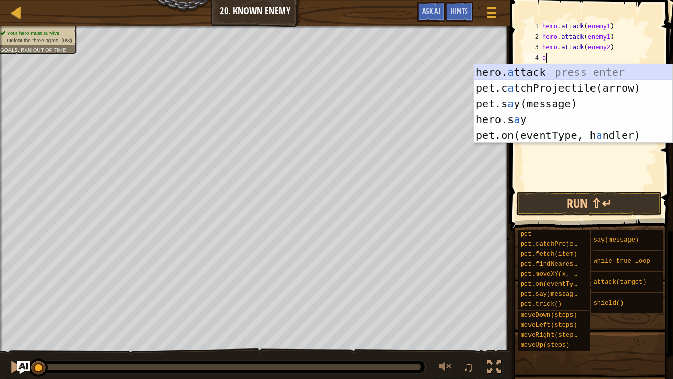
click at [552, 71] on div "hero. a ttack press enter pet.c a tchProjectile(arrow) press enter pet.s a y(me…" at bounding box center [573, 119] width 199 height 110
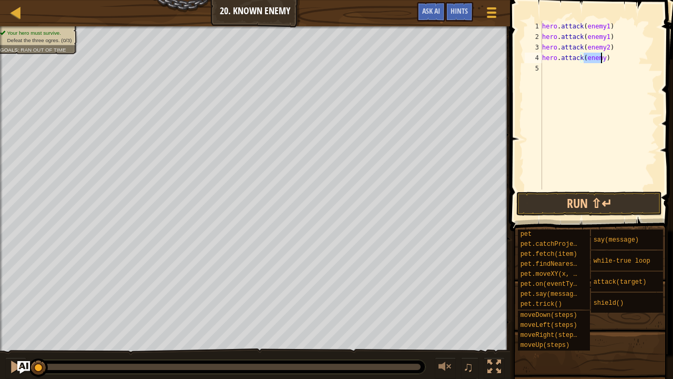
click at [602, 57] on div "hero . attack ( enemy1 ) hero . attack ( enemy1 ) hero . attack ( enemy2 ) hero…" at bounding box center [598, 105] width 117 height 168
type textarea "hero.attack(enemy2)"
click at [547, 75] on div "hero . attack ( enemy1 ) hero . attack ( enemy1 ) hero . attack ( enemy2 ) hero…" at bounding box center [598, 115] width 117 height 189
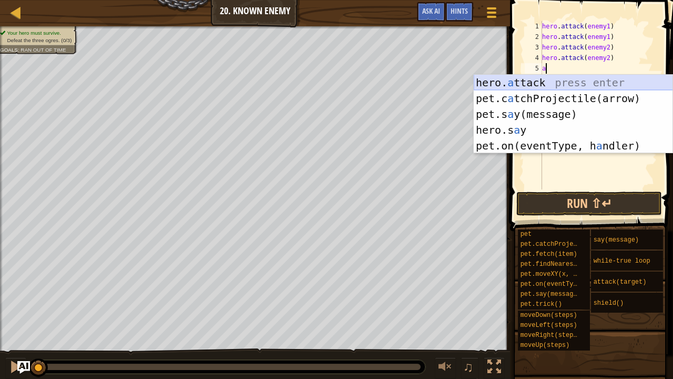
click at [539, 85] on div "hero. a ttack press enter pet.c a tchProjectile(arrow) press enter pet.s a y(me…" at bounding box center [573, 130] width 199 height 110
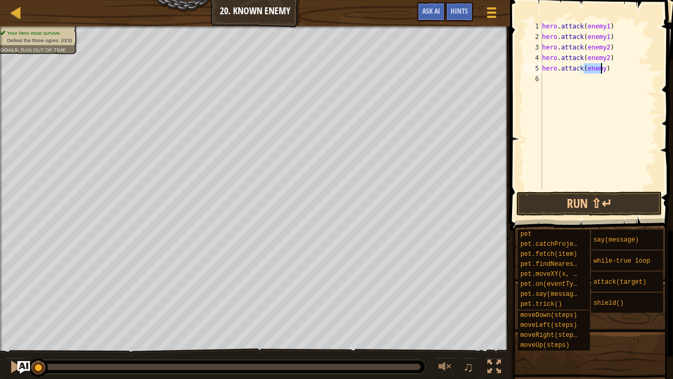
click at [602, 69] on div "hero . attack ( enemy1 ) hero . attack ( enemy1 ) hero . attack ( enemy2 ) hero…" at bounding box center [598, 105] width 117 height 168
type textarea "hero.attack(enemy3)"
click at [563, 85] on div "hero . attack ( enemy1 ) hero . attack ( enemy1 ) hero . attack ( enemy2 ) hero…" at bounding box center [598, 115] width 117 height 189
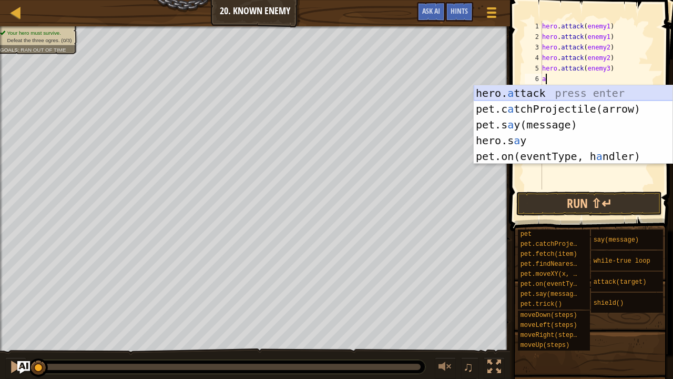
click at [552, 91] on div "hero. a ttack press enter pet.c a tchProjectile(arrow) press enter pet.s a y(me…" at bounding box center [573, 140] width 199 height 110
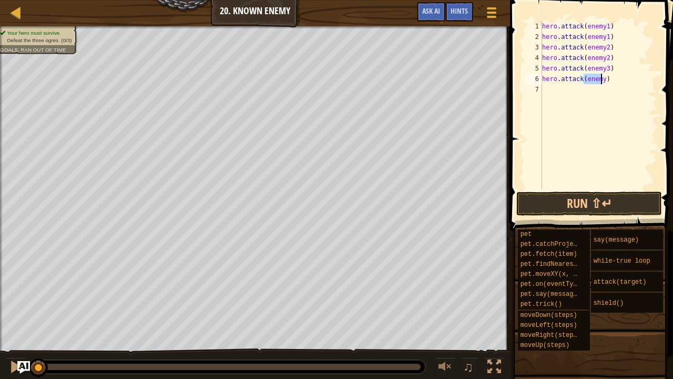
click at [602, 78] on div "hero . attack ( enemy1 ) hero . attack ( enemy1 ) hero . attack ( enemy2 ) hero…" at bounding box center [598, 105] width 117 height 168
click at [563, 207] on button "Run ⇧↵" at bounding box center [590, 204] width 146 height 24
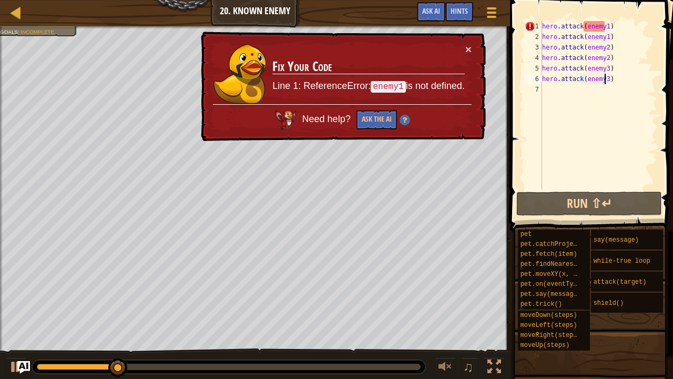
click at [603, 24] on div "hero . attack ( enemy1 ) hero . attack ( enemy1 ) hero . attack ( enemy2 ) hero…" at bounding box center [598, 115] width 117 height 189
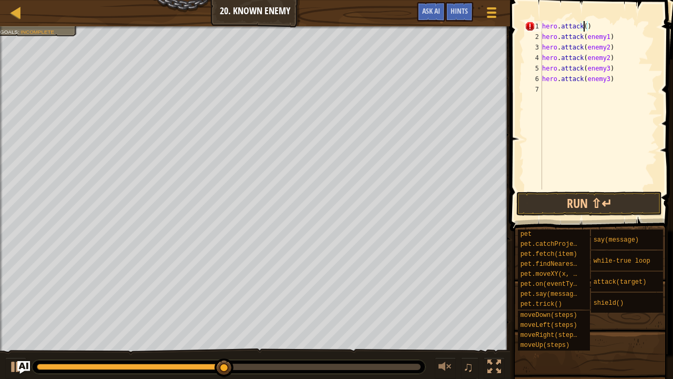
scroll to position [5, 3]
click at [569, 204] on button "Run ⇧↵" at bounding box center [590, 204] width 146 height 24
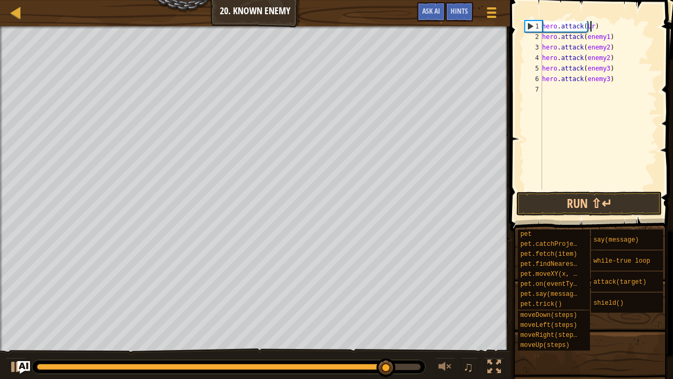
scroll to position [5, 4]
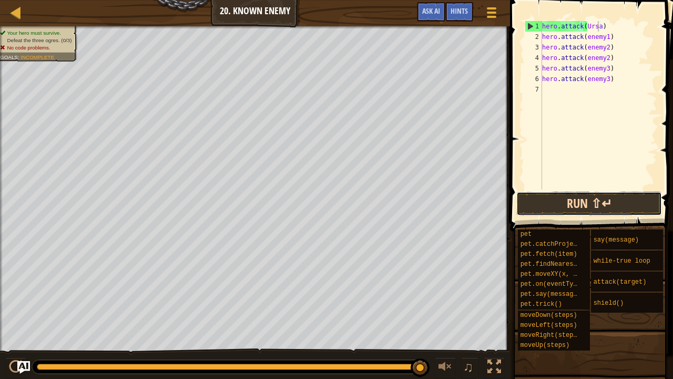
click at [563, 199] on button "Run ⇧↵" at bounding box center [590, 204] width 146 height 24
type textarea "hero.attack(enemy2)"
click at [561, 215] on button "Run ⇧↵" at bounding box center [590, 204] width 146 height 24
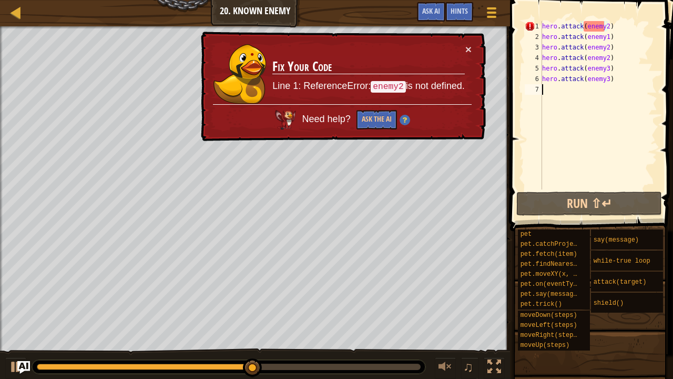
click at [557, 94] on div "hero . attack ( enemy2 ) hero . attack ( enemy1 ) hero . attack ( enemy2 ) hero…" at bounding box center [598, 115] width 117 height 189
click at [16, 13] on div at bounding box center [15, 12] width 13 height 13
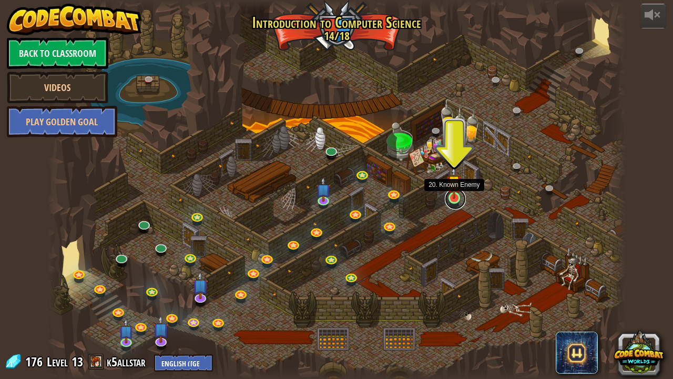
click at [455, 202] on link at bounding box center [455, 198] width 21 height 21
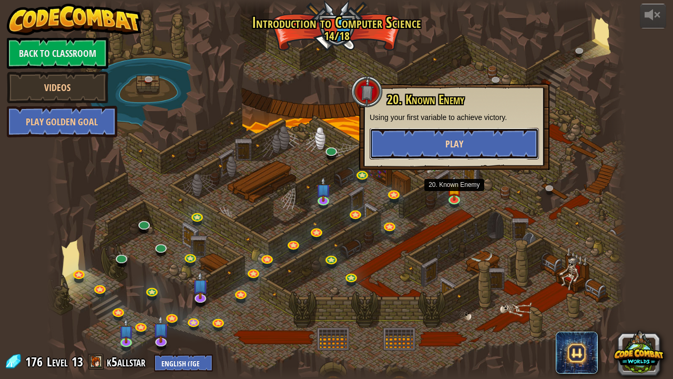
click at [476, 140] on button "Play" at bounding box center [454, 144] width 169 height 32
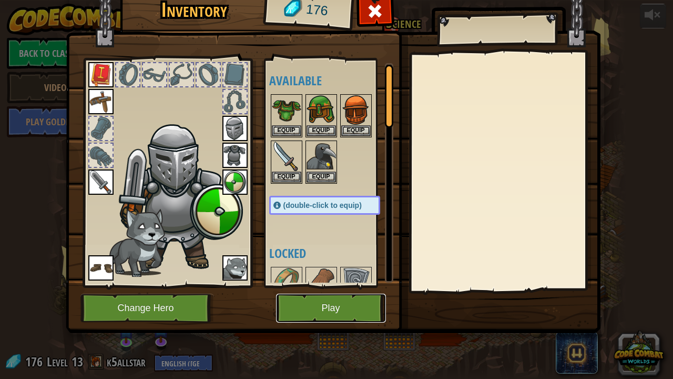
click at [358, 296] on button "Play" at bounding box center [331, 308] width 110 height 29
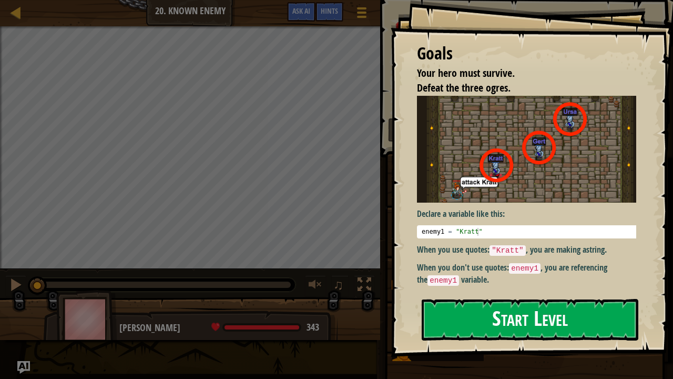
drag, startPoint x: 477, startPoint y: 321, endPoint x: 475, endPoint y: 329, distance: 8.6
click at [475, 296] on button "Start Level" at bounding box center [530, 320] width 217 height 42
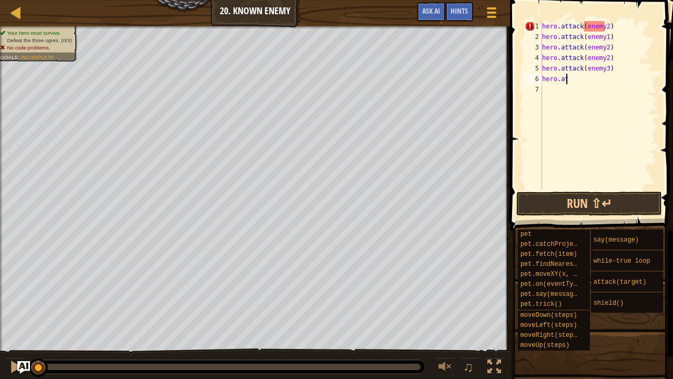
type textarea "h"
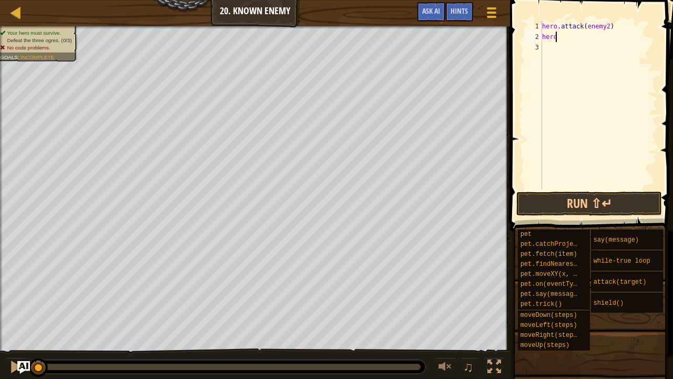
type textarea "h"
click at [608, 80] on div at bounding box center [598, 115] width 117 height 189
click at [0, 49] on div at bounding box center [1, 196] width 3 height 341
click at [14, 7] on div at bounding box center [15, 12] width 13 height 13
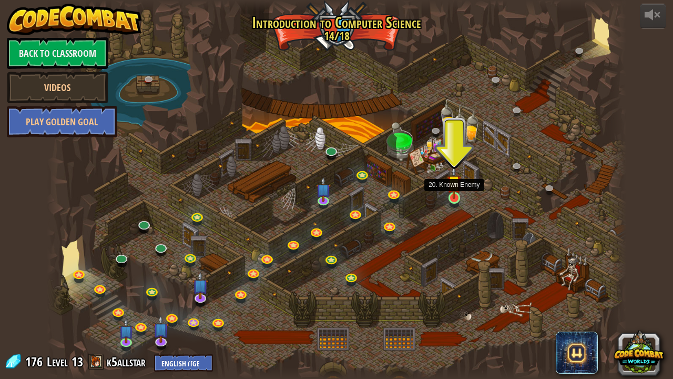
click at [449, 195] on img at bounding box center [454, 182] width 14 height 33
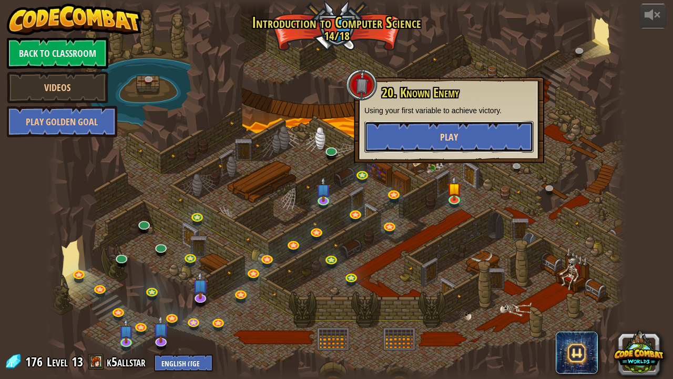
click at [424, 135] on button "Play" at bounding box center [449, 137] width 169 height 32
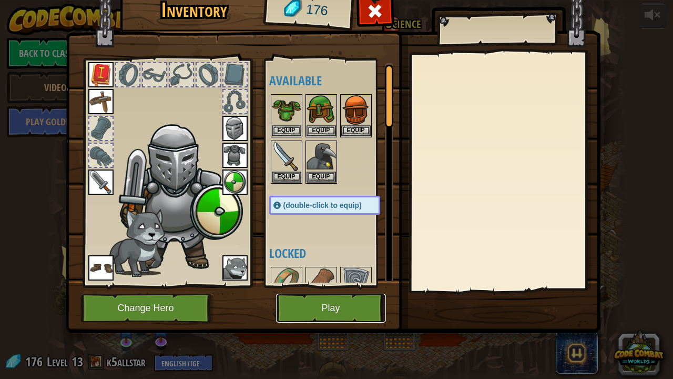
click at [348, 296] on button "Play" at bounding box center [331, 308] width 110 height 29
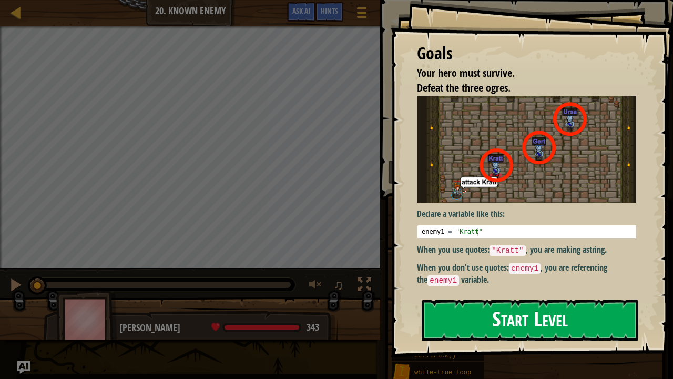
click at [475, 296] on button "Start Level" at bounding box center [530, 320] width 217 height 42
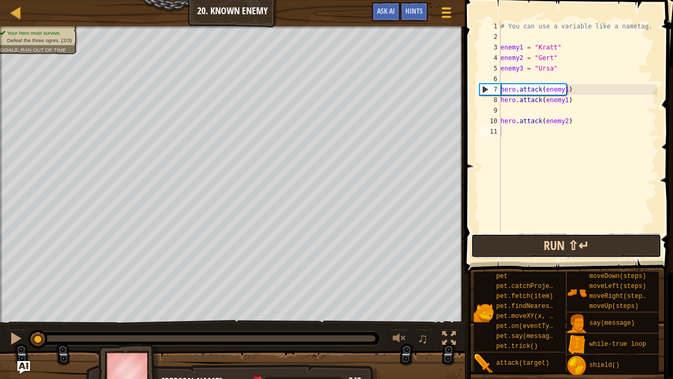
click at [529, 252] on button "Run ⇧↵" at bounding box center [566, 246] width 190 height 24
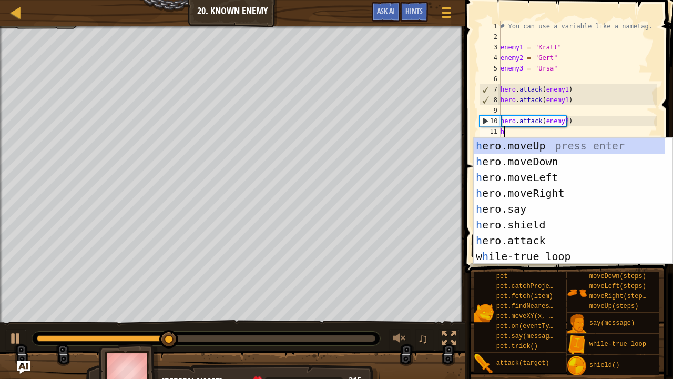
scroll to position [5, 0]
click at [521, 238] on div "h ero.moveUp press enter h ero.moveDown press enter h ero.moveLeft press enter …" at bounding box center [570, 217] width 192 height 158
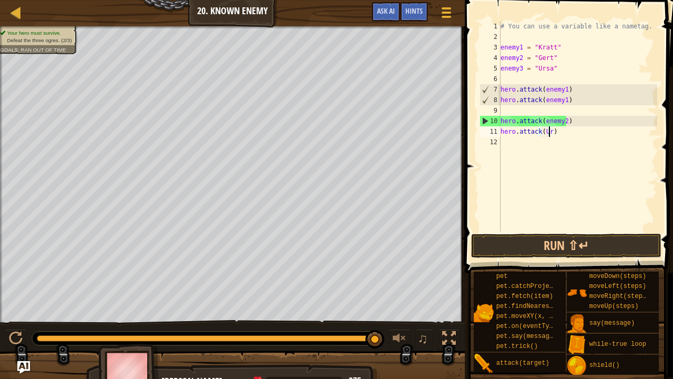
scroll to position [5, 4]
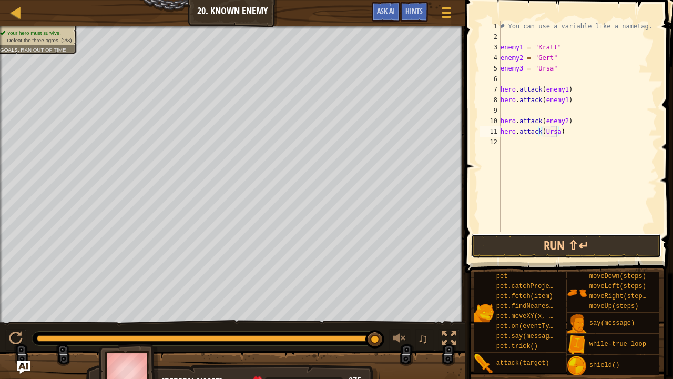
click at [521, 238] on button "Run ⇧↵" at bounding box center [566, 246] width 190 height 24
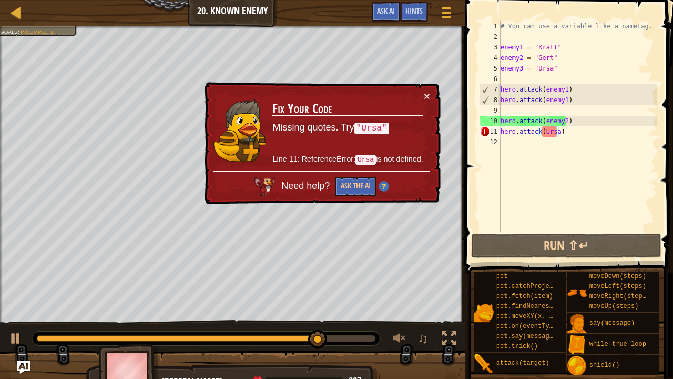
click at [372, 125] on code ""Ursa"" at bounding box center [372, 129] width 35 height 12
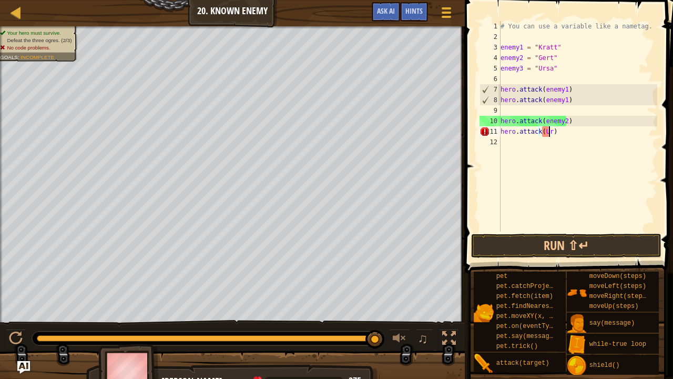
scroll to position [5, 3]
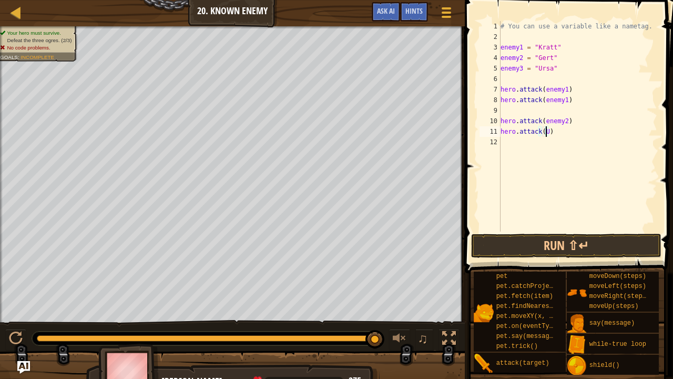
click at [559, 130] on div "# You can use a variable like a nametag. enemy1 = "[PERSON_NAME]" enemy2 = "[PE…" at bounding box center [578, 136] width 159 height 231
type textarea "h"
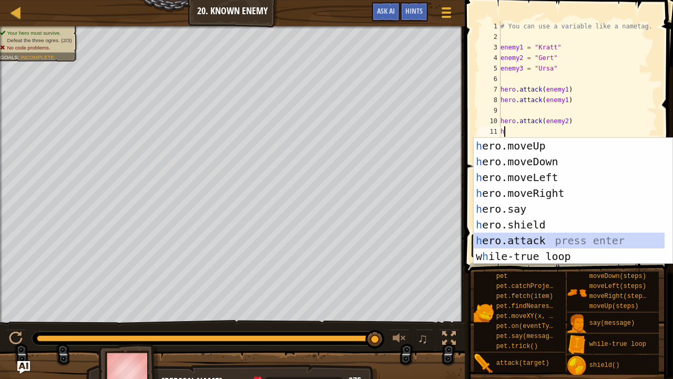
click at [541, 242] on div "h ero.moveUp press enter h ero.moveDown press enter h ero.moveLeft press enter …" at bounding box center [573, 217] width 199 height 158
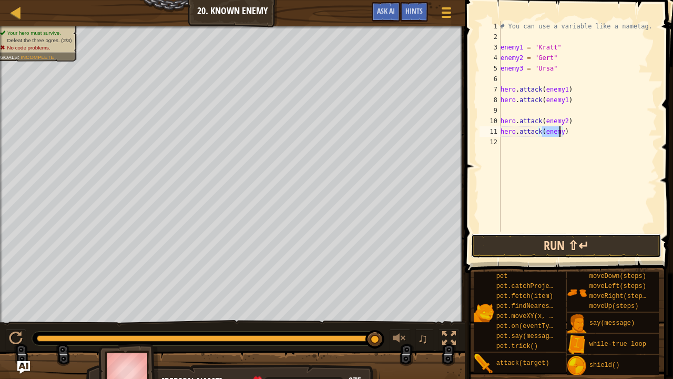
click at [566, 240] on button "Run ⇧↵" at bounding box center [566, 246] width 190 height 24
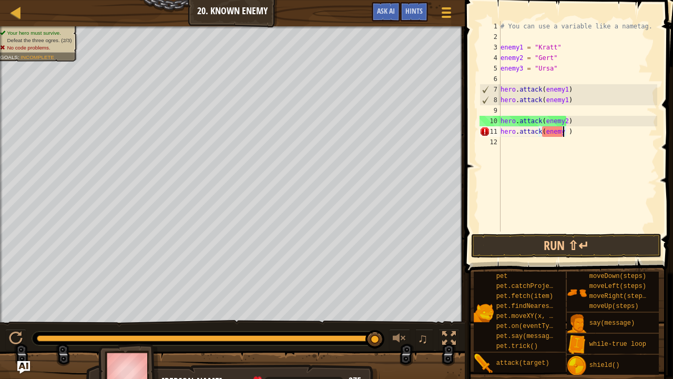
type textarea "hero.attack(enemy 3)"
